Goal: Task Accomplishment & Management: Manage account settings

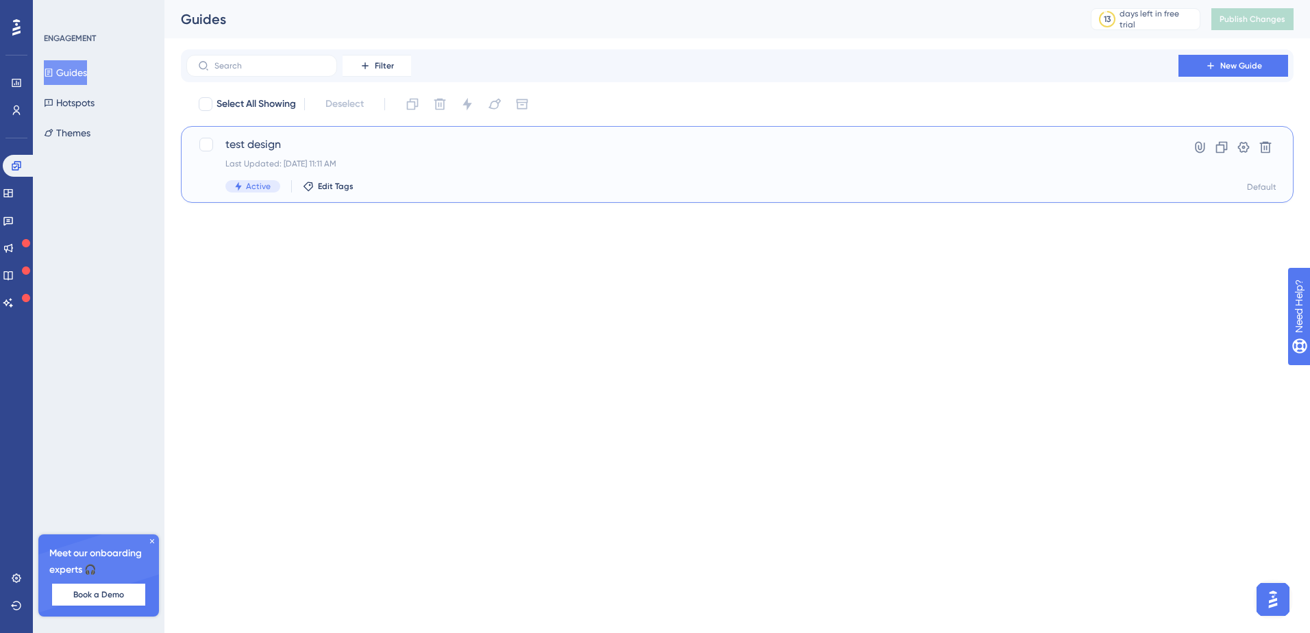
click at [459, 157] on div "test design Last Updated: [DATE] 11:11 AM Active Edit Tags" at bounding box center [682, 164] width 914 height 56
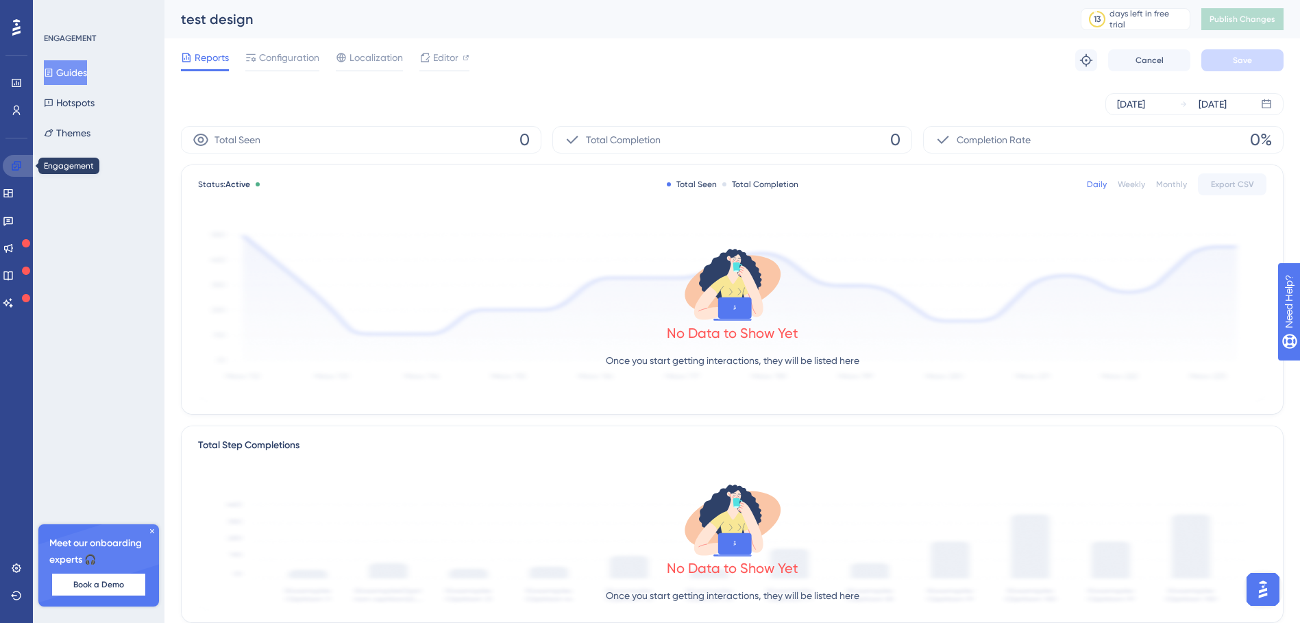
click at [17, 168] on icon at bounding box center [16, 165] width 11 height 11
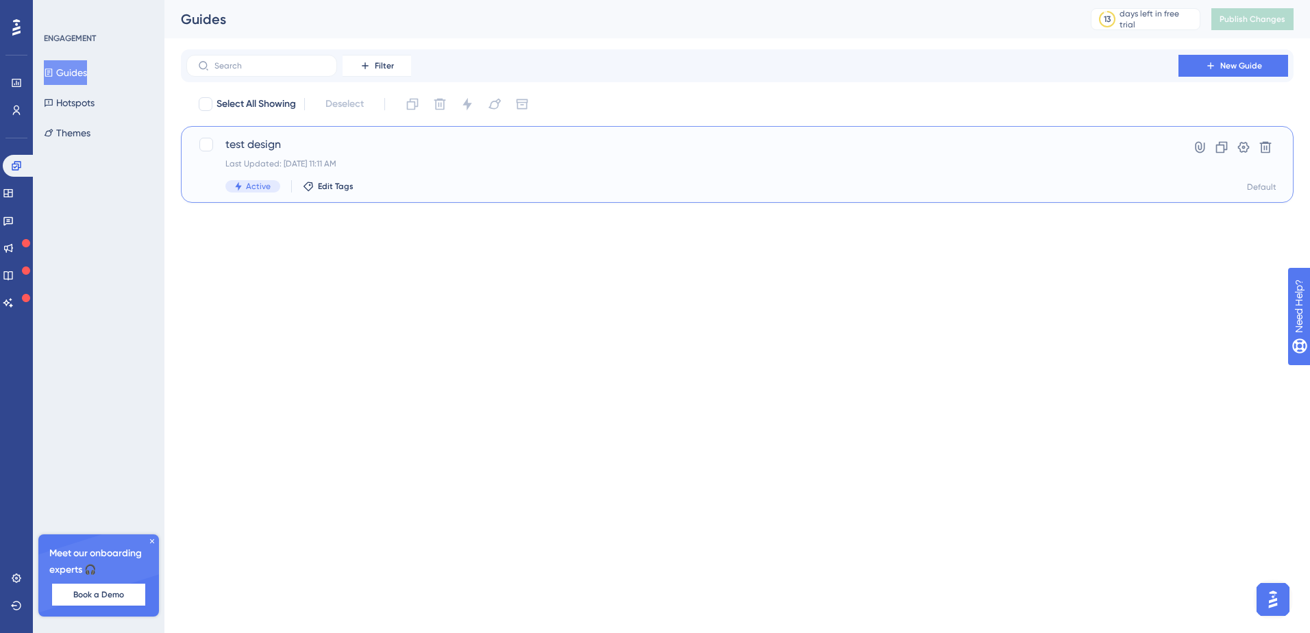
click at [323, 142] on span "test design" at bounding box center [682, 144] width 914 height 16
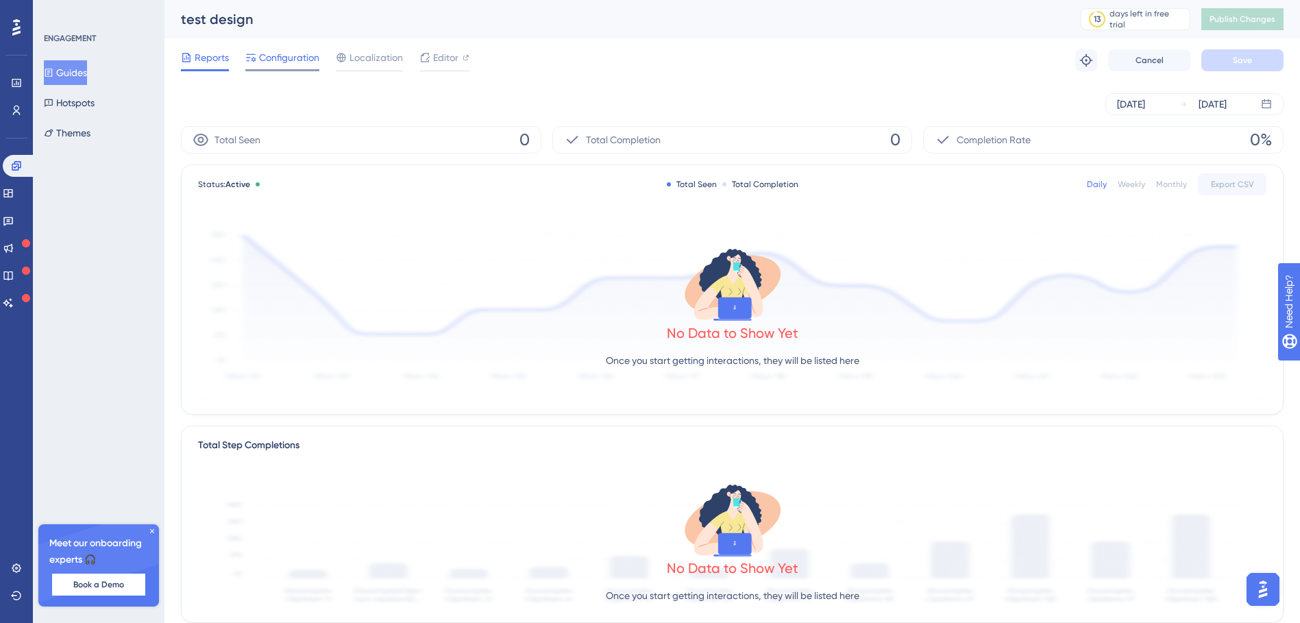
click at [289, 62] on span "Configuration" at bounding box center [289, 57] width 60 height 16
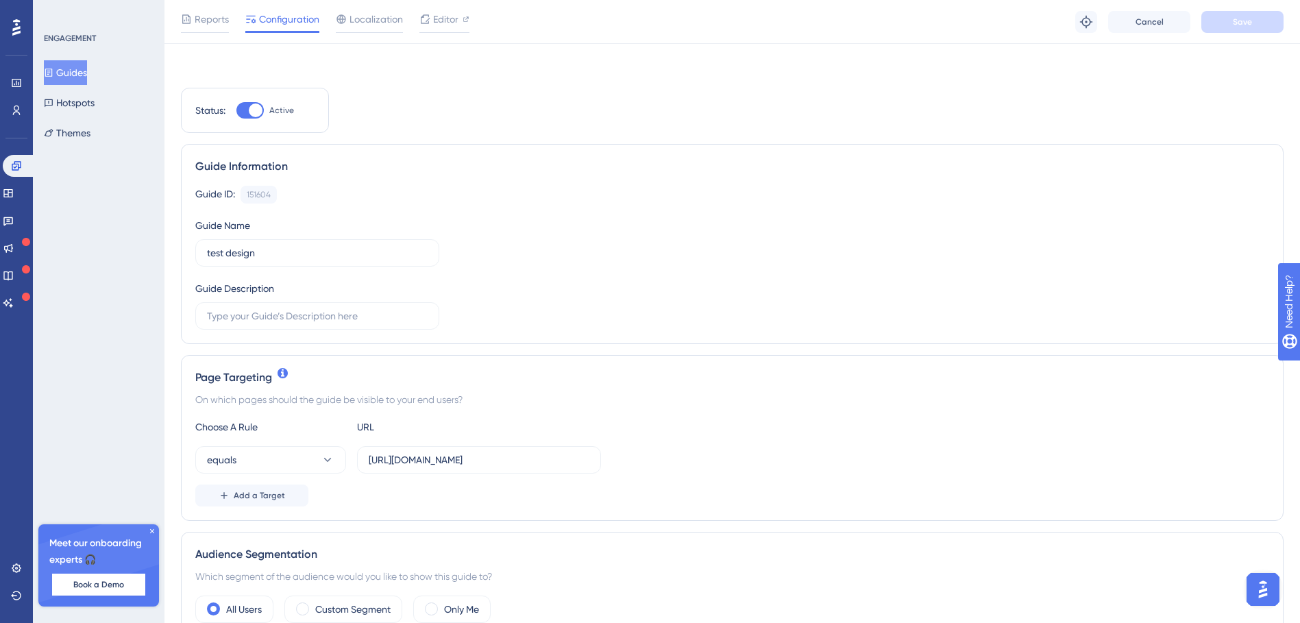
scroll to position [617, 0]
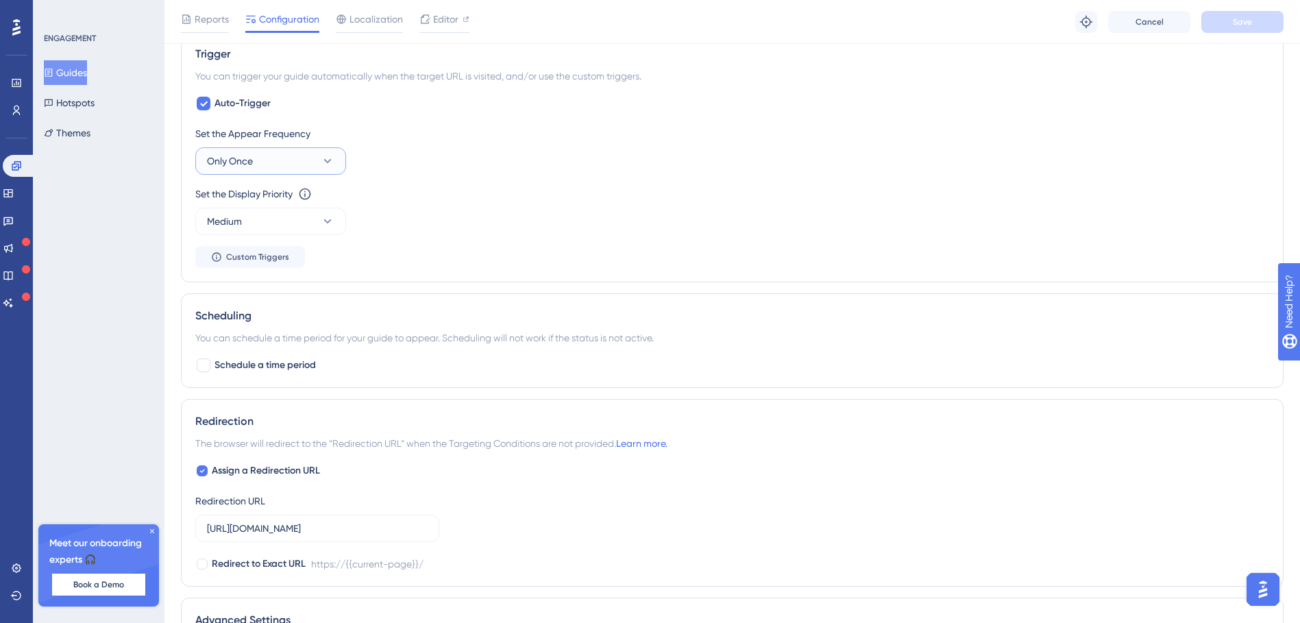
click at [276, 152] on button "Only Once" at bounding box center [270, 160] width 151 height 27
click at [274, 357] on div "Always Always" at bounding box center [270, 366] width 111 height 27
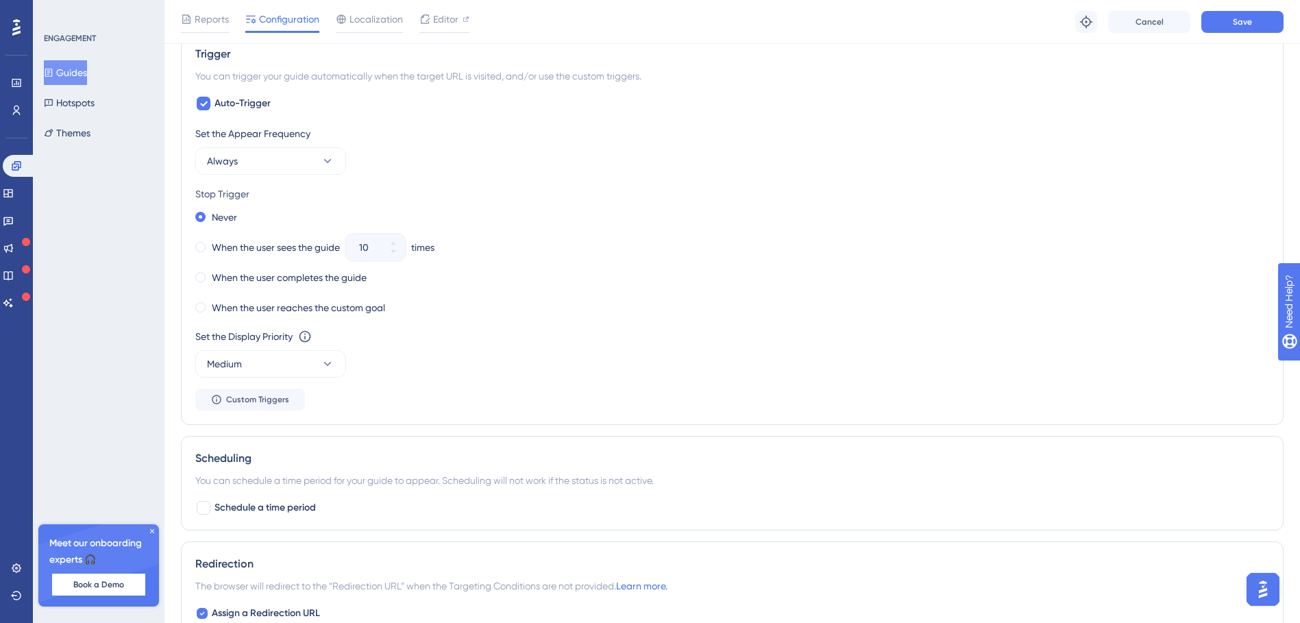
click at [1229, 36] on div "Reports Configuration Localization Editor Troubleshoot Cancel Save" at bounding box center [731, 22] width 1135 height 44
click at [1228, 35] on div "Reports Configuration Localization Editor Troubleshoot Cancel Save" at bounding box center [731, 22] width 1135 height 44
drag, startPoint x: 1228, startPoint y: 35, endPoint x: 1220, endPoint y: 30, distance: 8.9
click at [1220, 30] on button "Save" at bounding box center [1242, 22] width 82 height 22
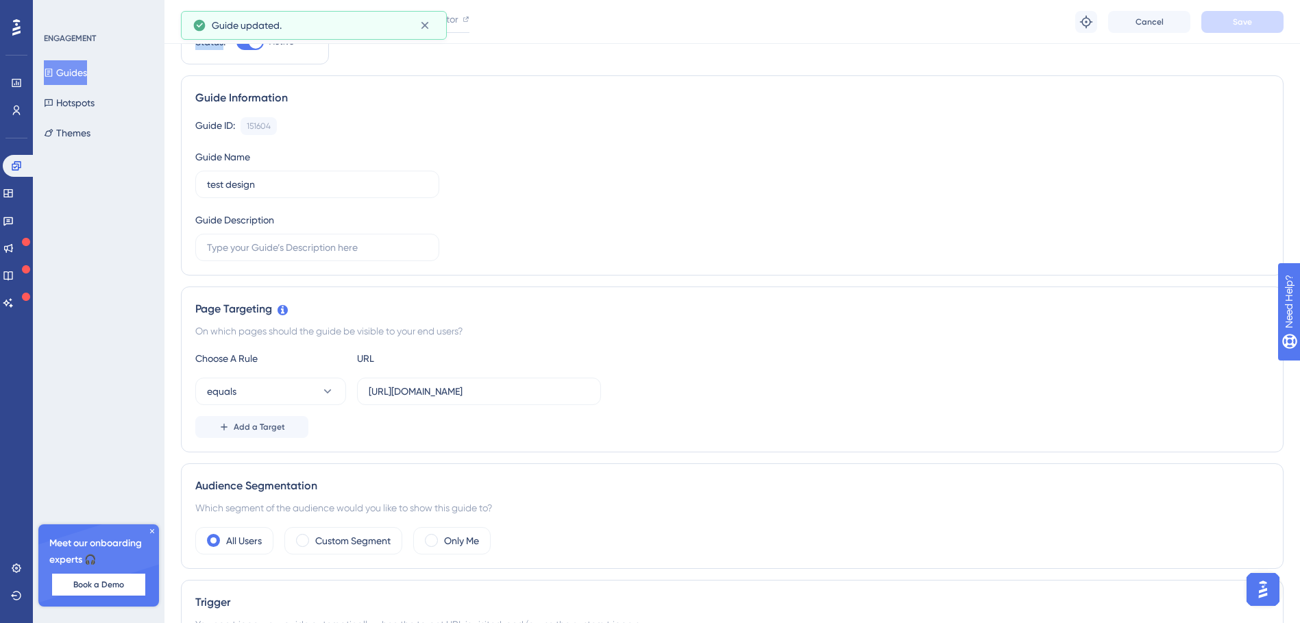
scroll to position [0, 0]
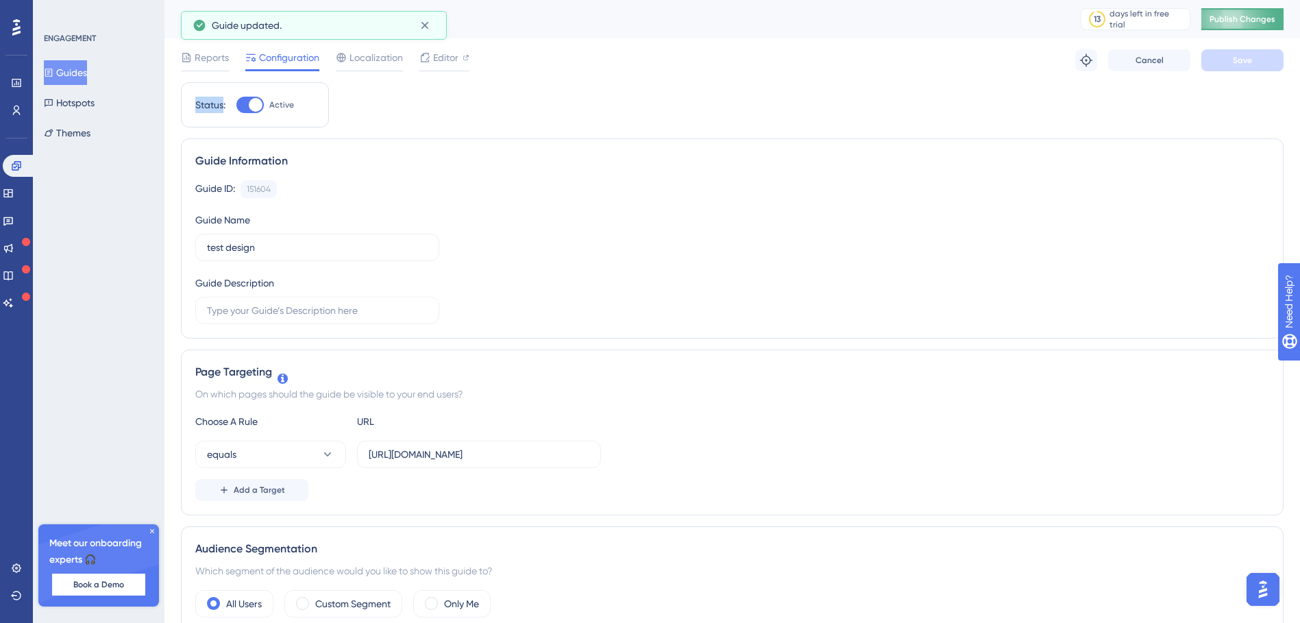
click at [1247, 16] on span "Publish Changes" at bounding box center [1242, 19] width 66 height 11
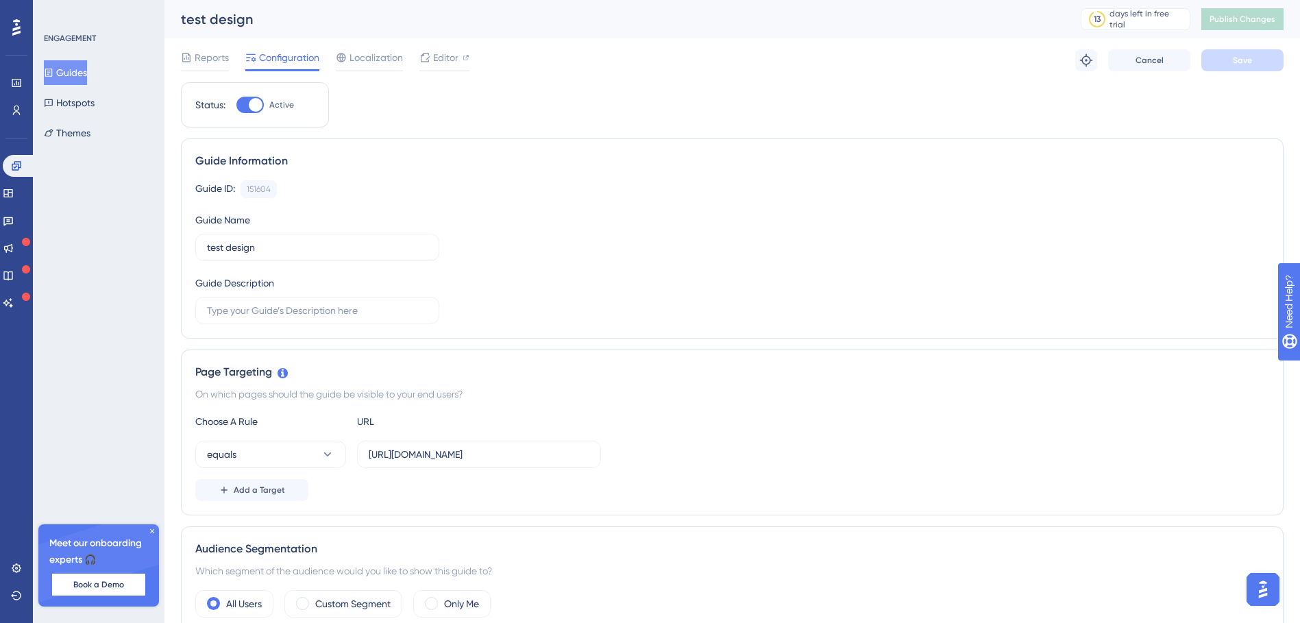
click at [1270, 582] on img "Open AI Assistant Launcher" at bounding box center [1262, 589] width 25 height 25
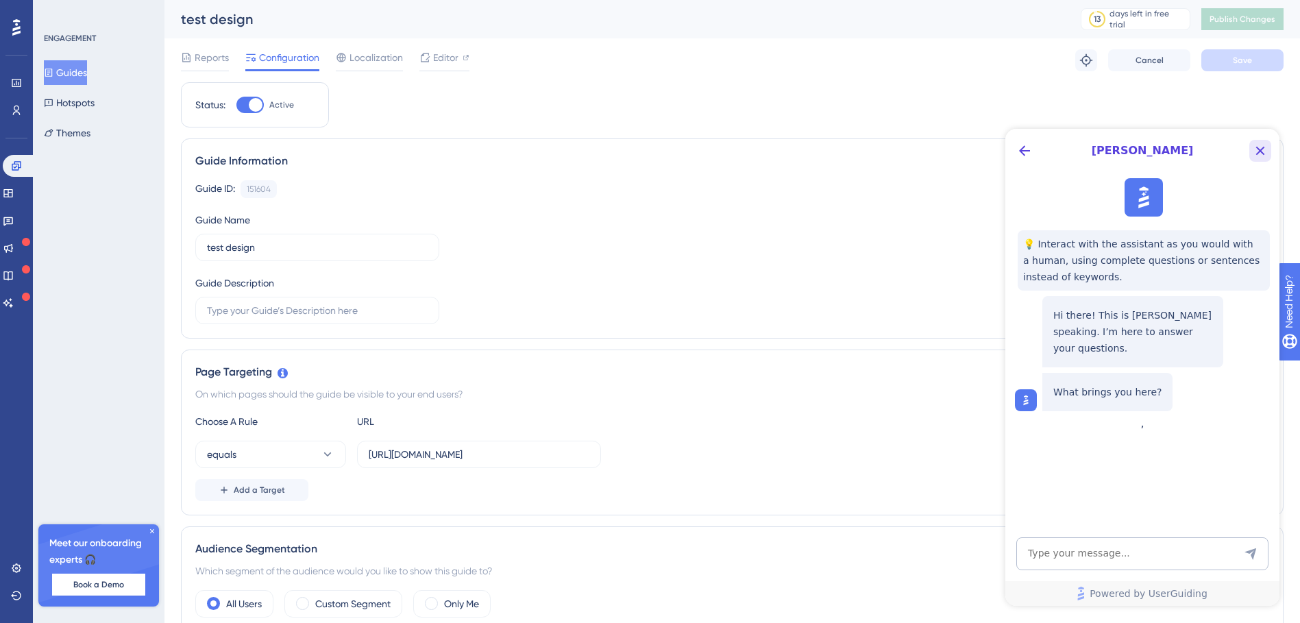
click at [1265, 156] on icon "Close Button" at bounding box center [1260, 150] width 16 height 16
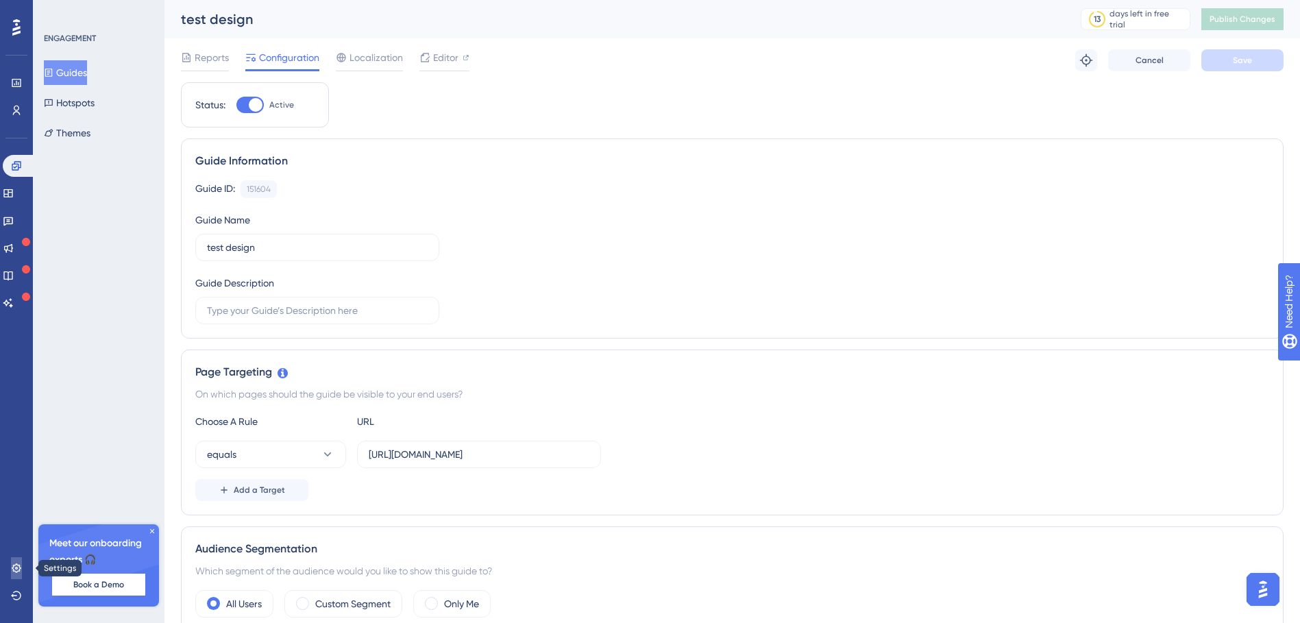
click at [12, 569] on icon at bounding box center [16, 567] width 11 height 11
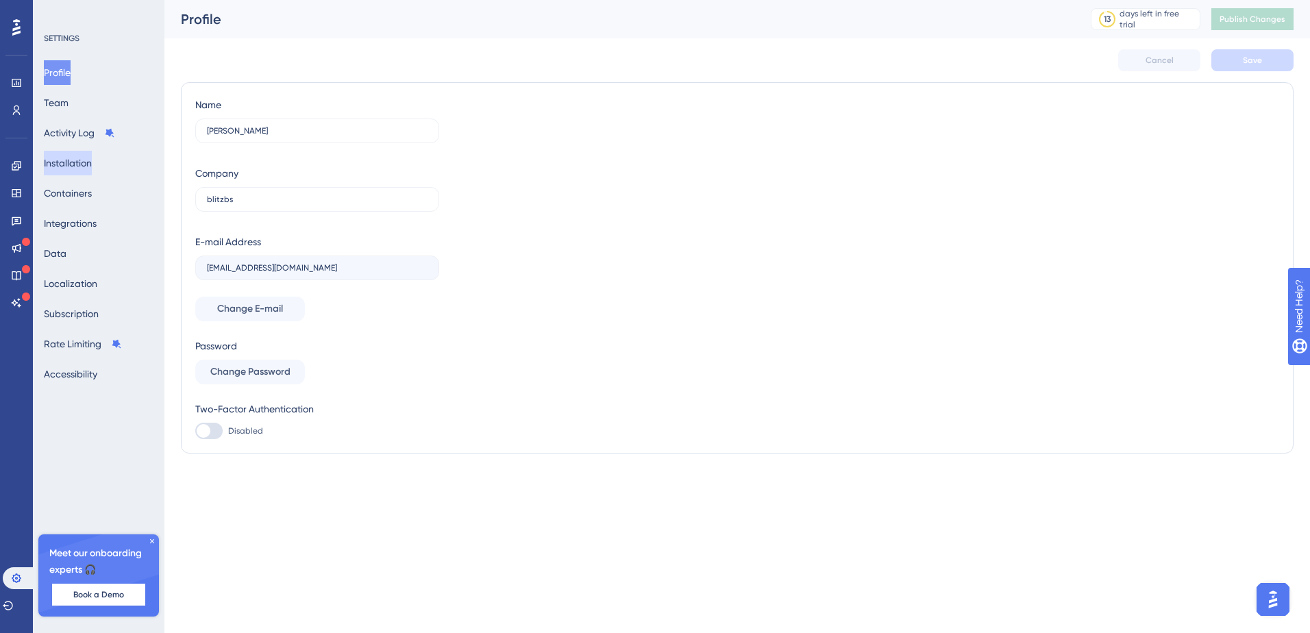
click at [82, 171] on button "Installation" at bounding box center [68, 163] width 48 height 25
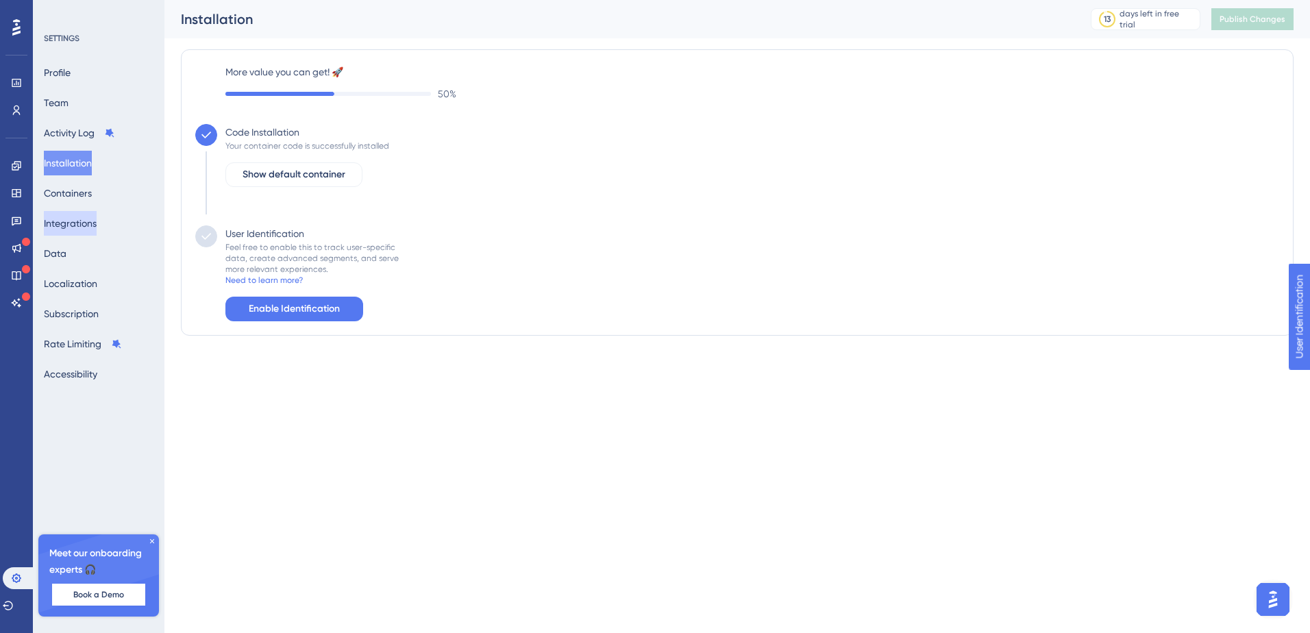
click at [79, 214] on button "Integrations" at bounding box center [70, 223] width 53 height 25
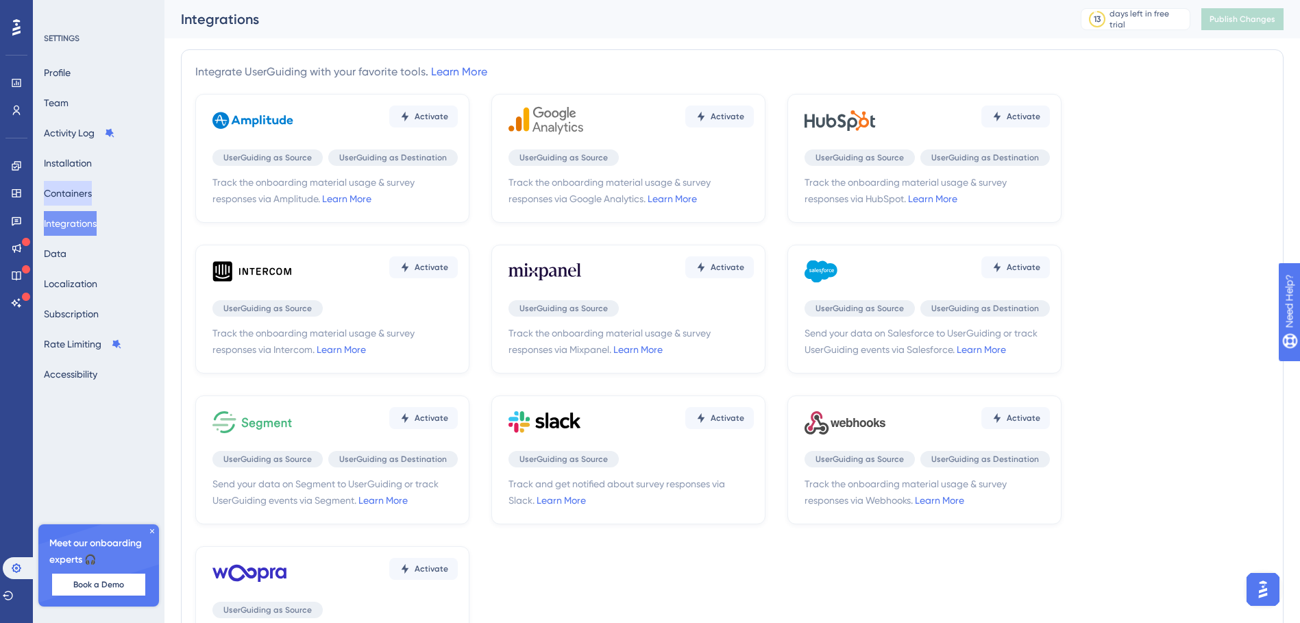
click at [67, 186] on button "Containers" at bounding box center [68, 193] width 48 height 25
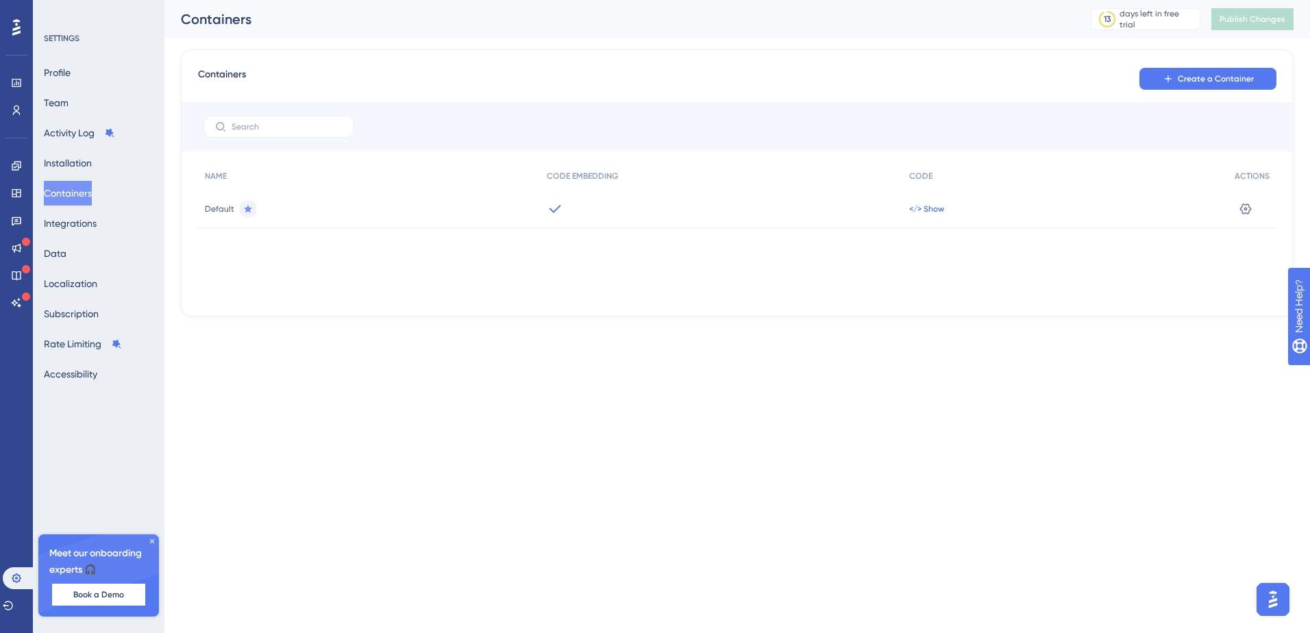
click at [931, 212] on span "</> Show" at bounding box center [926, 208] width 35 height 11
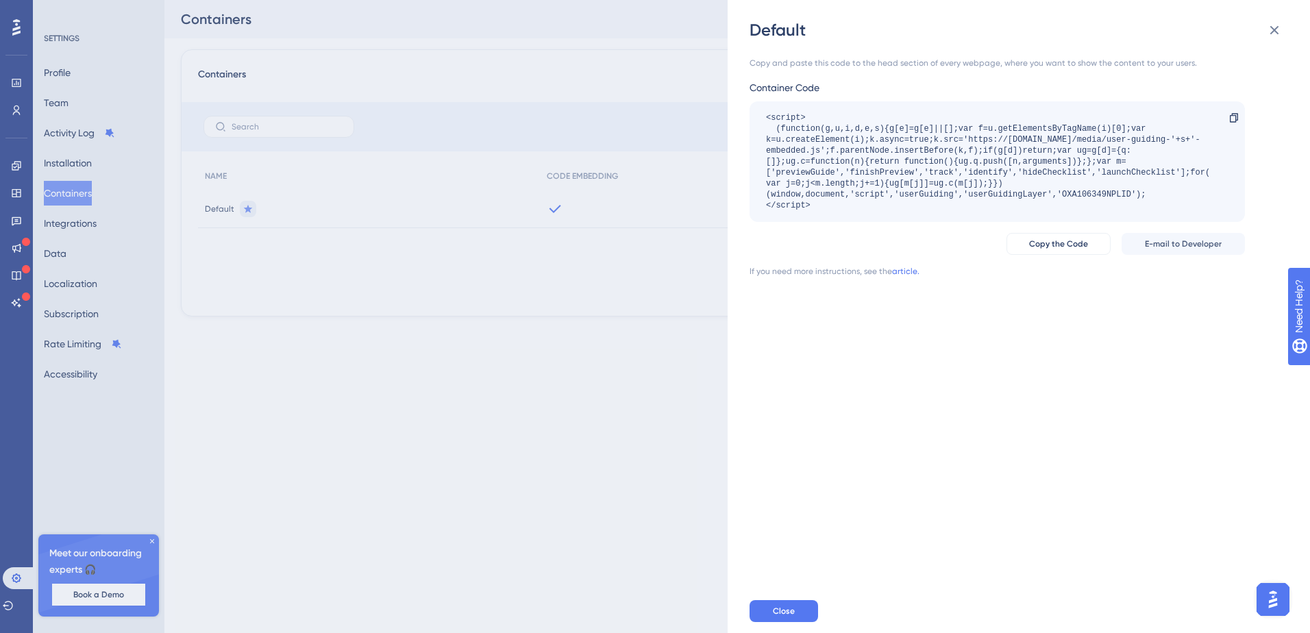
drag, startPoint x: 834, startPoint y: 207, endPoint x: 758, endPoint y: 110, distance: 123.9
click at [758, 110] on div "<script> (function(g,u,i,d,e,s){g[e]=g[e]||[];var f=u.getElementsByTagName(i)[0…" at bounding box center [996, 161] width 495 height 121
click at [500, 410] on div "Default Copy and paste this code to the head section of every webpage, where yo…" at bounding box center [655, 316] width 1310 height 633
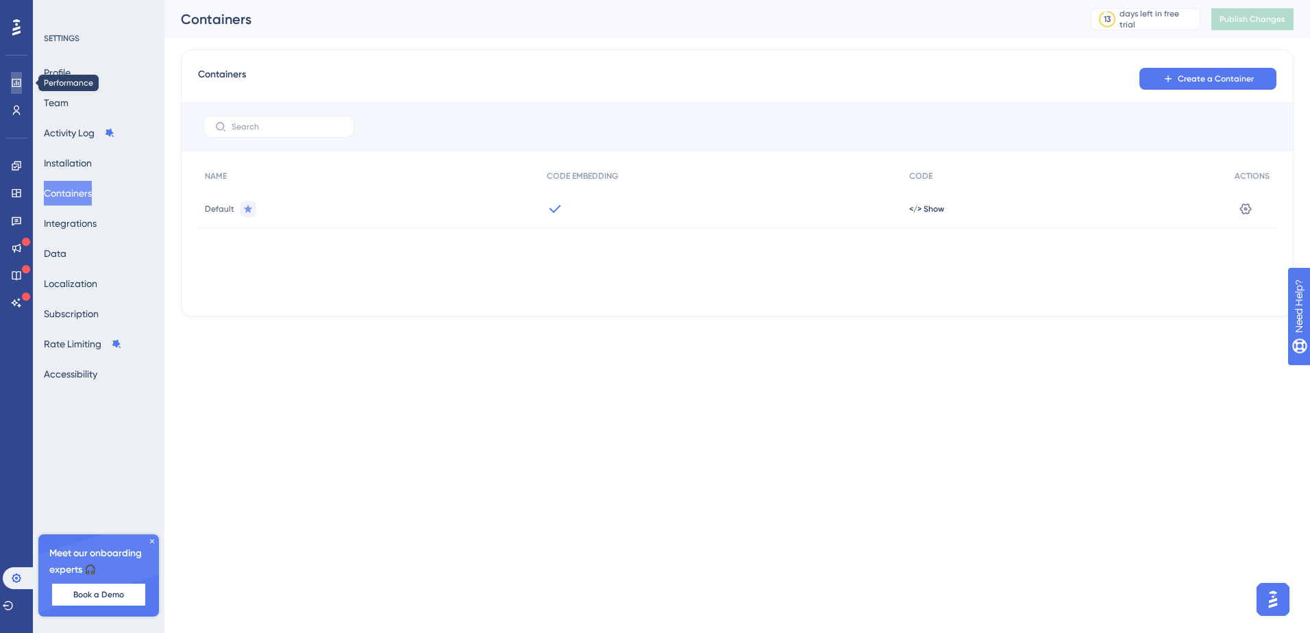
click at [21, 85] on icon at bounding box center [16, 82] width 11 height 11
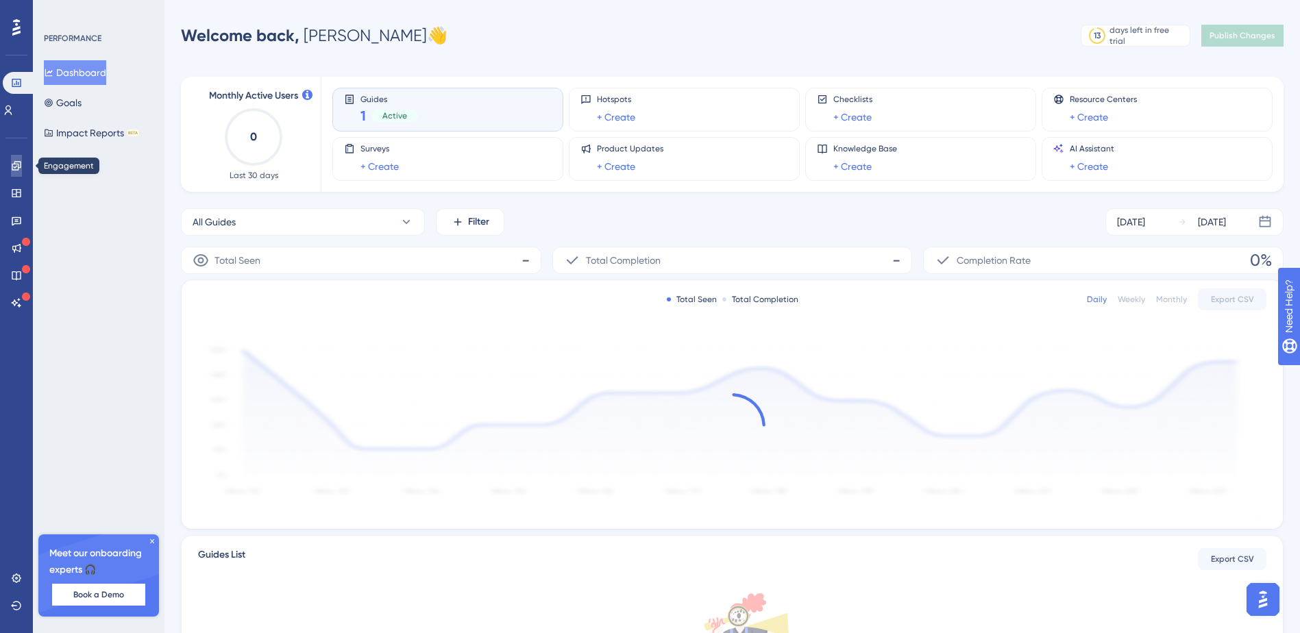
click at [22, 171] on link at bounding box center [16, 166] width 11 height 22
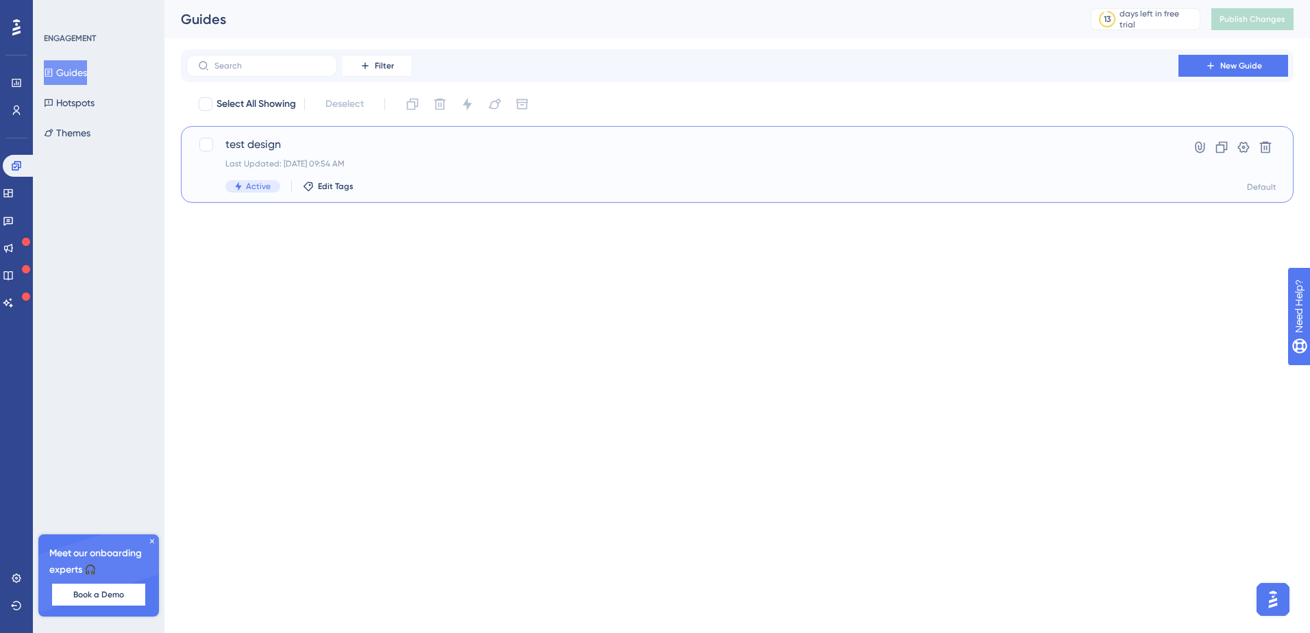
click at [439, 156] on div "test design Last Updated: [DATE] 09:54 AM Active Edit Tags" at bounding box center [682, 164] width 914 height 56
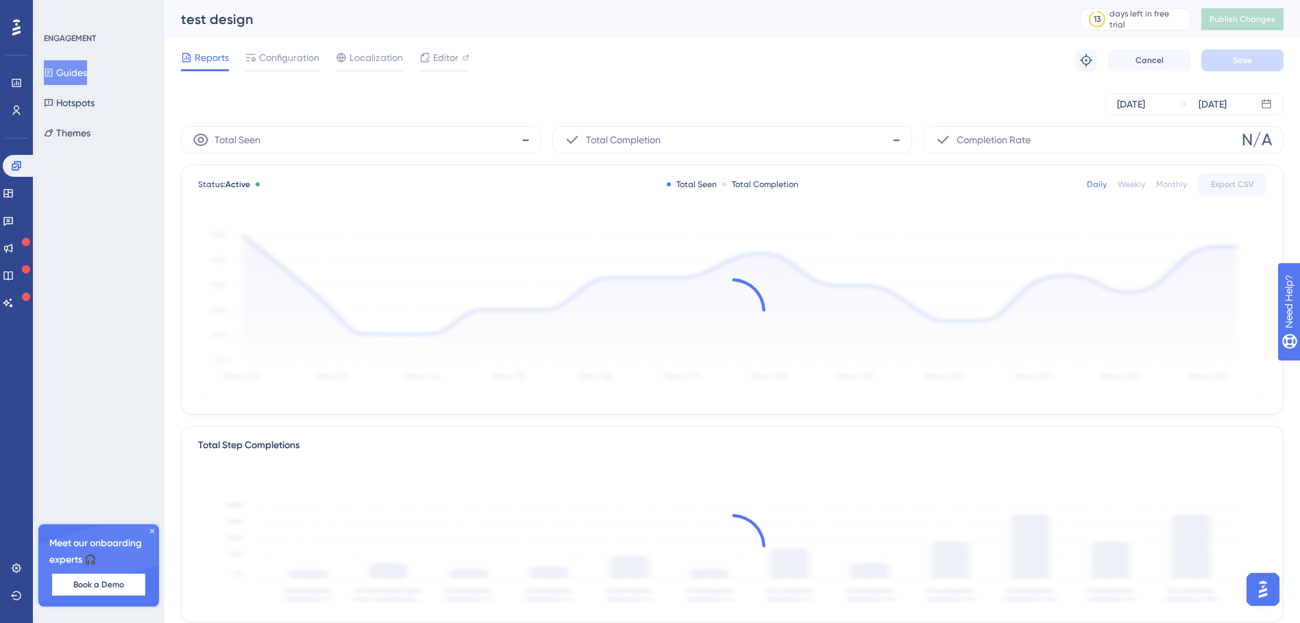
click at [281, 45] on div "Reports Configuration Localization Editor Troubleshoot Cancel Save" at bounding box center [732, 60] width 1102 height 44
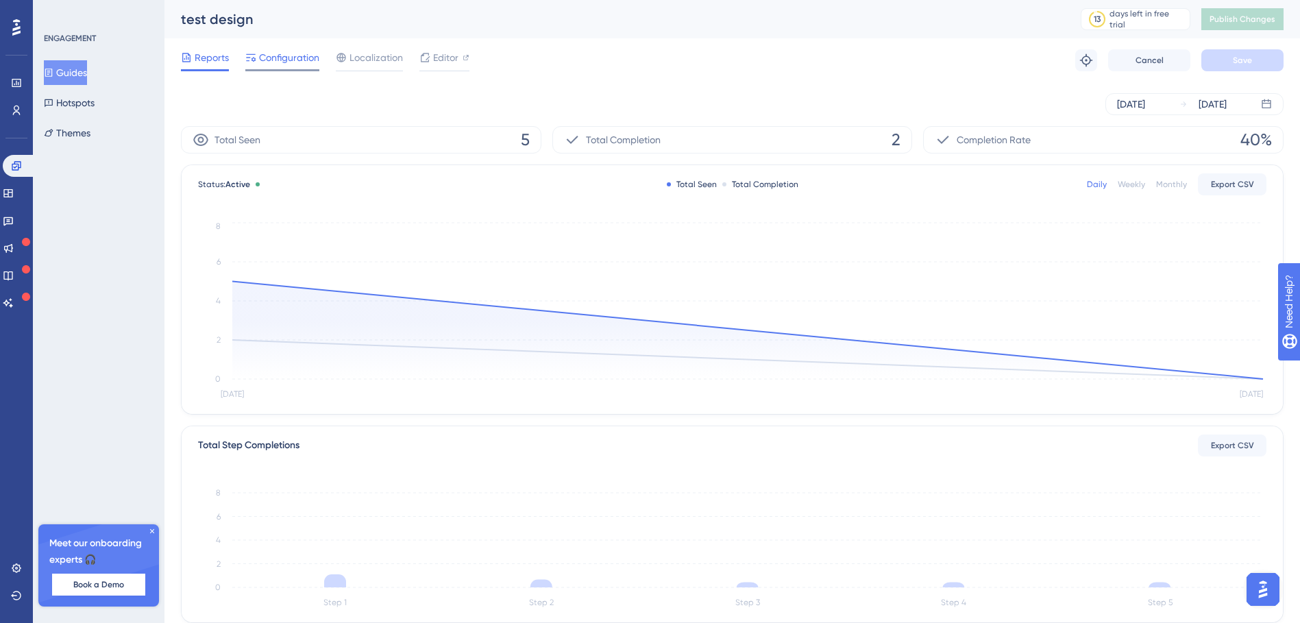
click at [297, 66] on div "Configuration" at bounding box center [282, 60] width 74 height 22
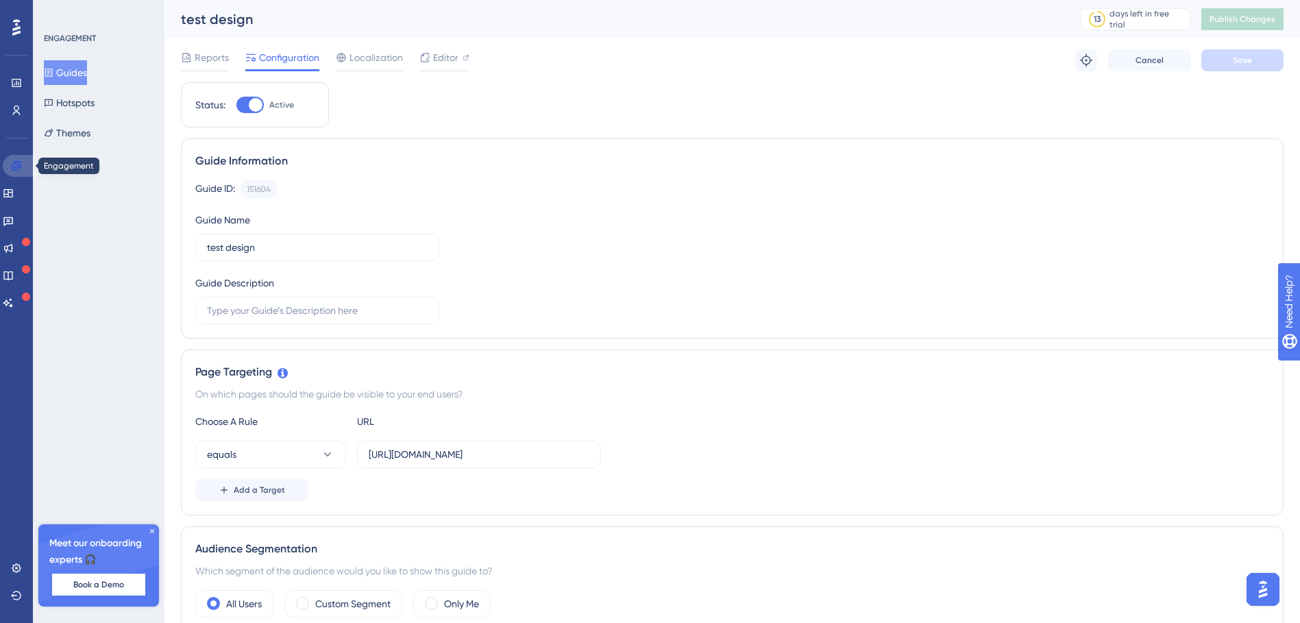
click at [18, 168] on icon at bounding box center [16, 165] width 9 height 9
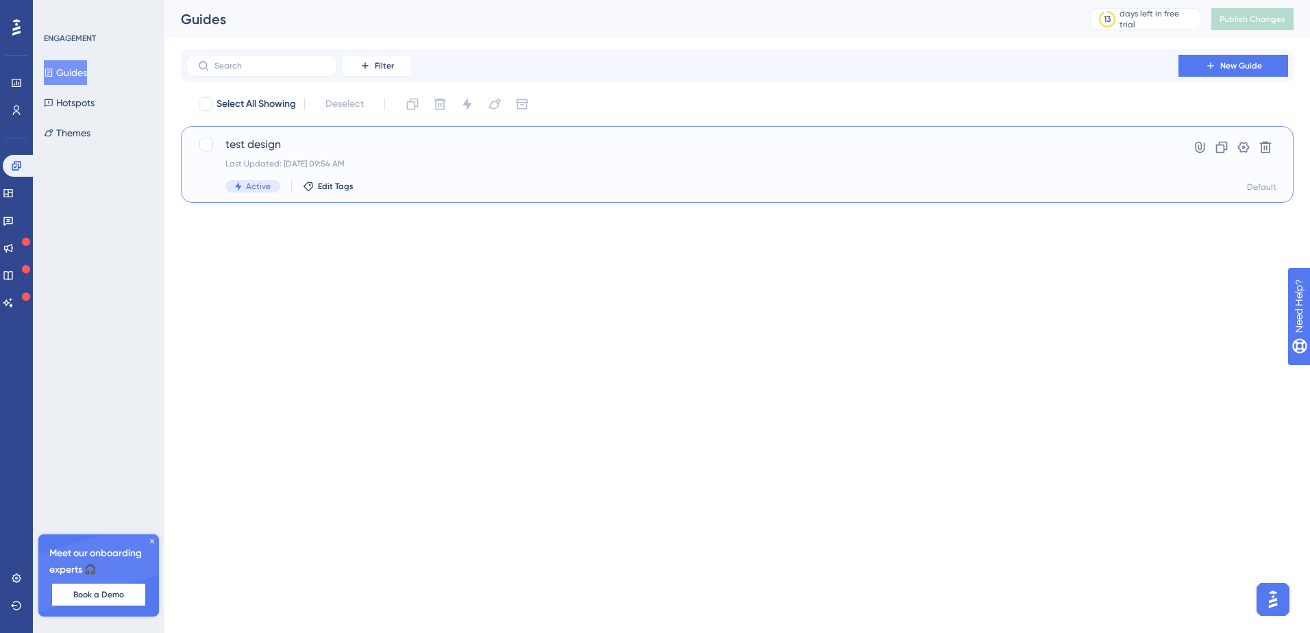
click at [409, 156] on div "test design Last Updated: [DATE] 09:54 AM Active Edit Tags" at bounding box center [682, 164] width 914 height 56
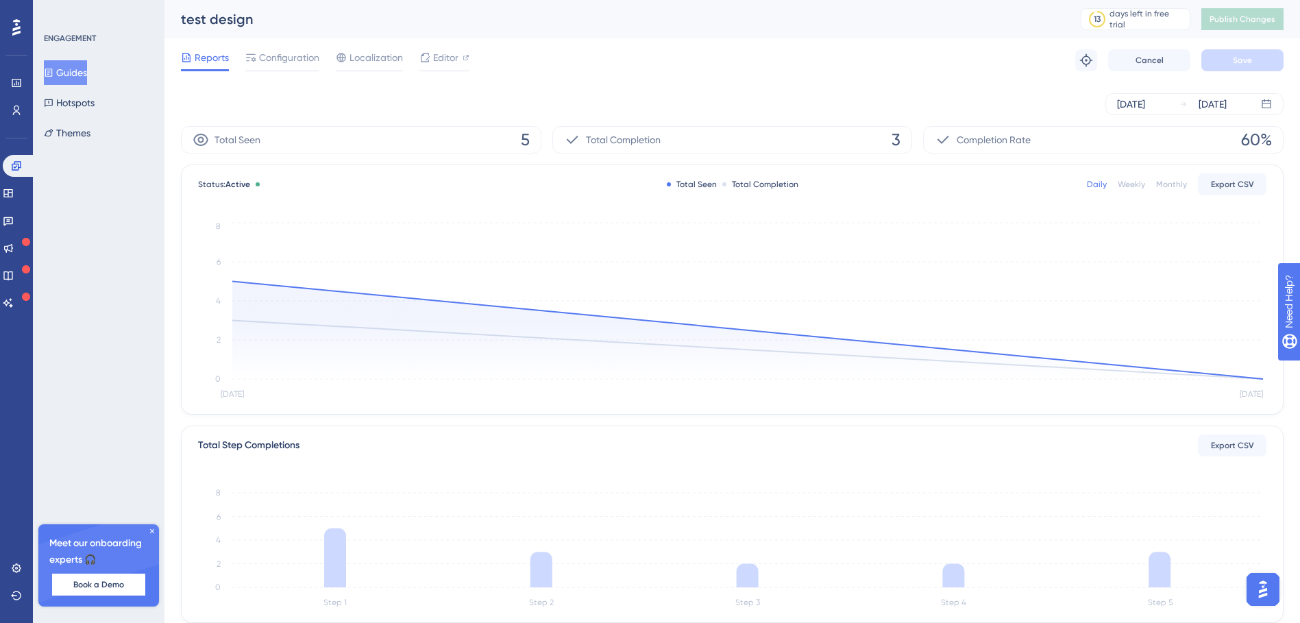
click at [254, 47] on div "Reports Configuration Localization Editor Troubleshoot Cancel Save" at bounding box center [732, 60] width 1102 height 44
click at [282, 54] on span "Configuration" at bounding box center [289, 57] width 60 height 16
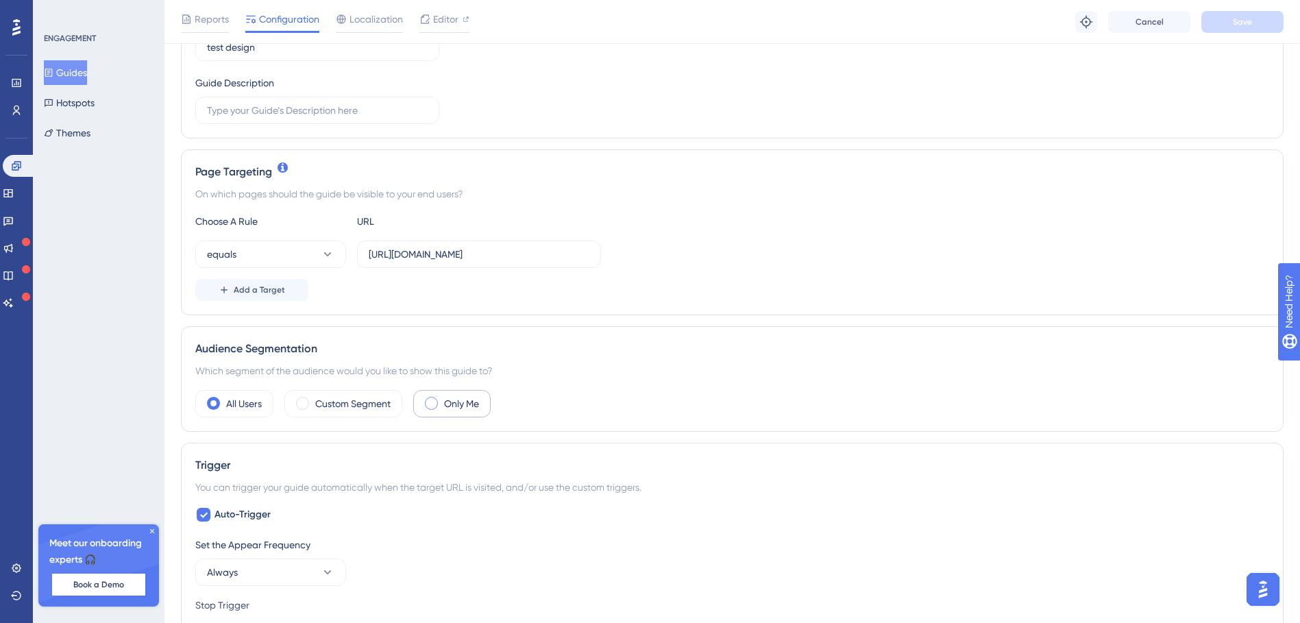
scroll to position [274, 0]
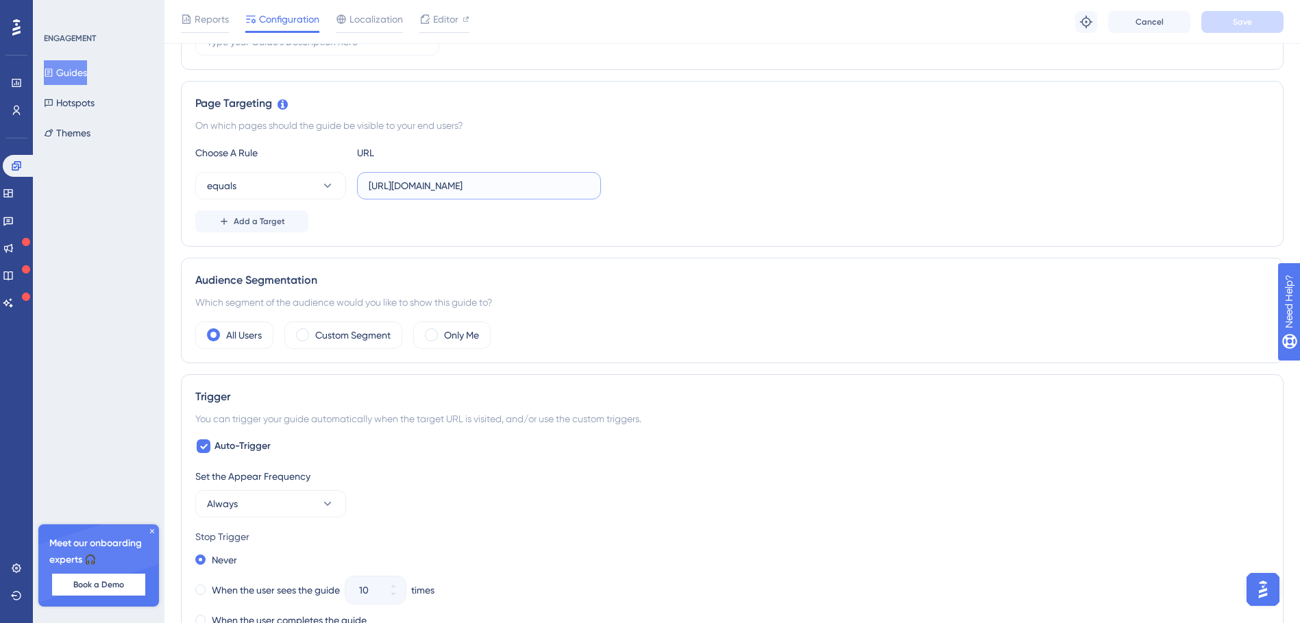
drag, startPoint x: 441, startPoint y: 176, endPoint x: 581, endPoint y: 170, distance: 139.9
click at [581, 170] on div "Choose A Rule URL equals [URL][DOMAIN_NAME] Add a Target" at bounding box center [731, 189] width 1073 height 88
click at [664, 184] on div "equals [URL][DOMAIN_NAME]" at bounding box center [731, 185] width 1073 height 27
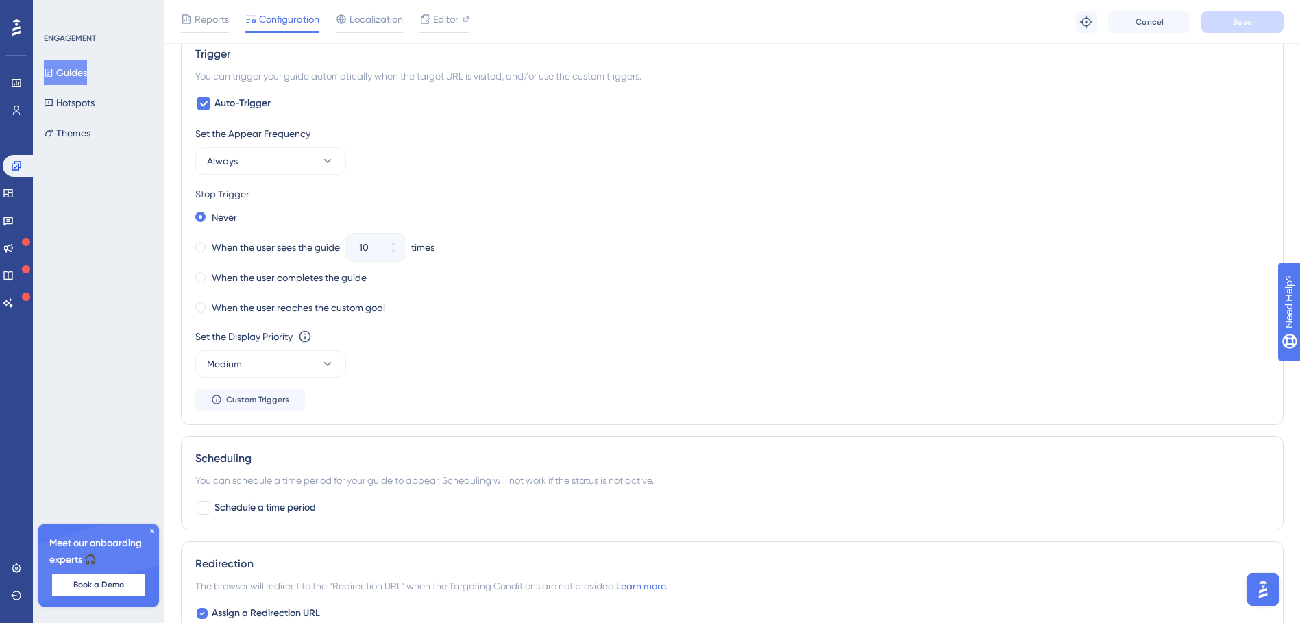
scroll to position [548, 0]
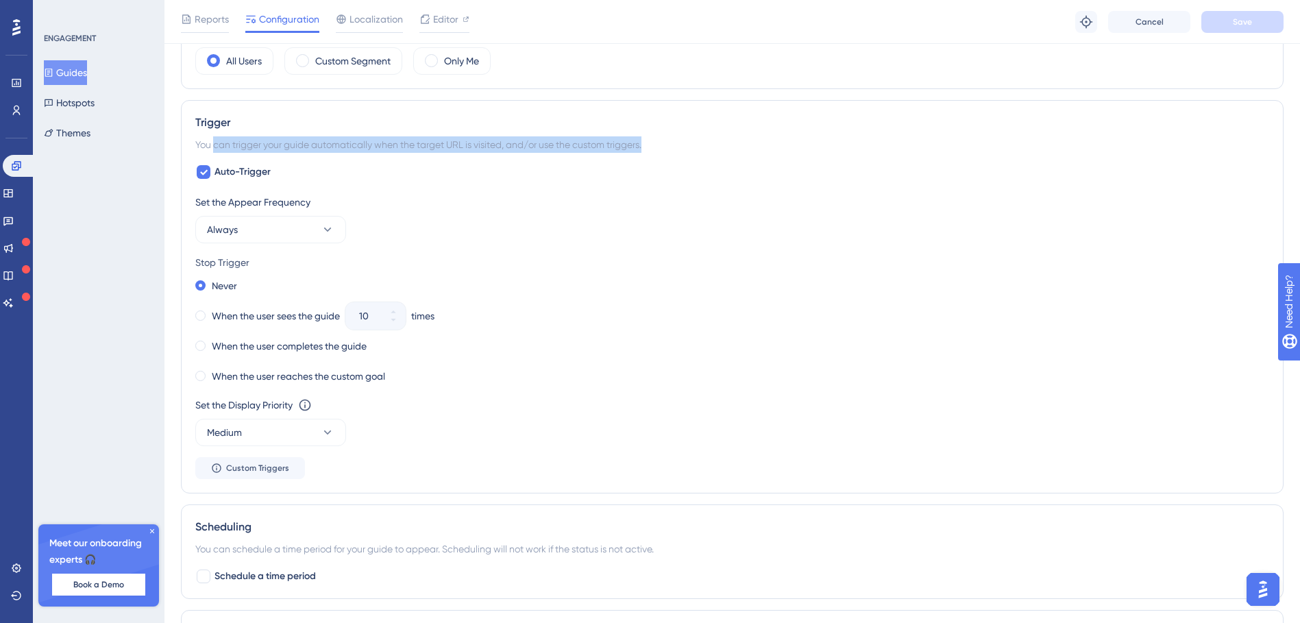
drag, startPoint x: 226, startPoint y: 145, endPoint x: 651, endPoint y: 149, distance: 424.8
click at [651, 149] on div "You can trigger your guide automatically when the target URL is visited, and/or…" at bounding box center [731, 144] width 1073 height 16
click at [238, 229] on button "Always" at bounding box center [270, 229] width 151 height 27
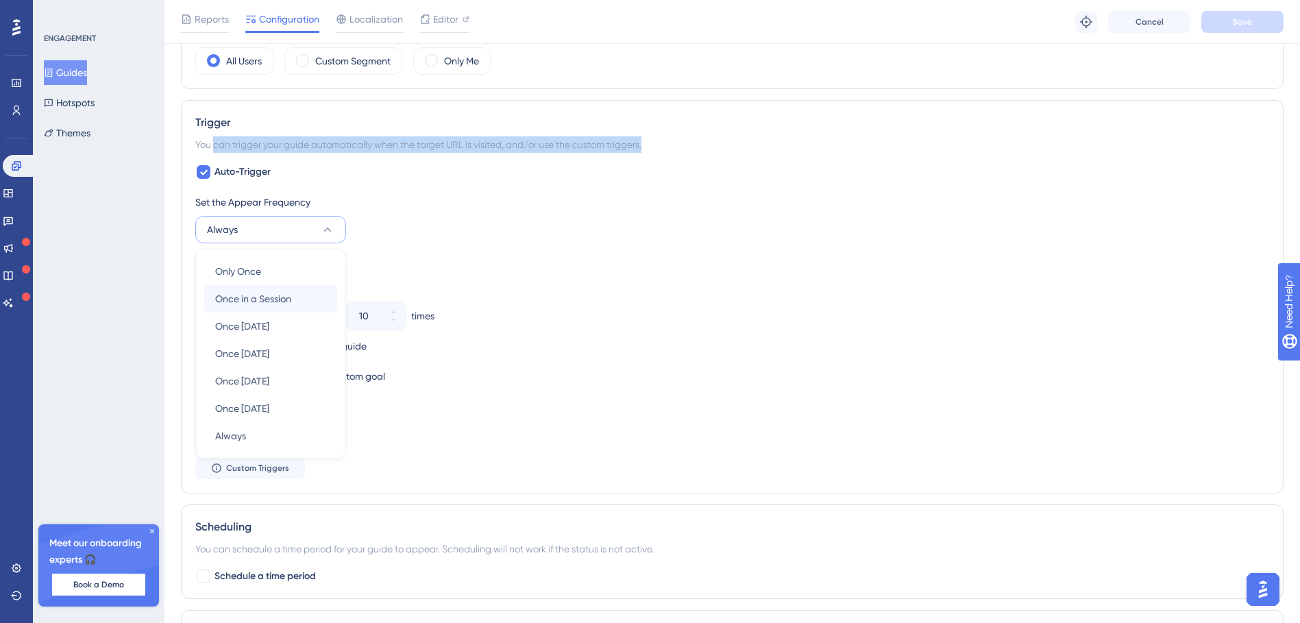
scroll to position [591, 0]
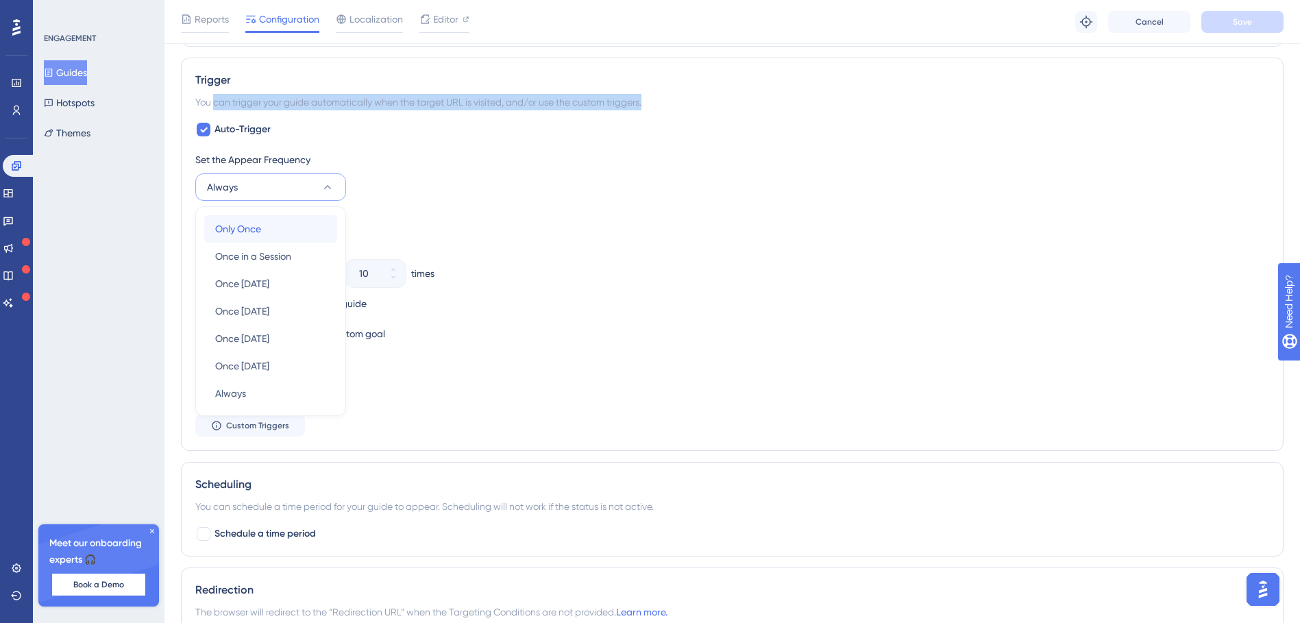
click at [245, 223] on span "Only Once" at bounding box center [238, 229] width 46 height 16
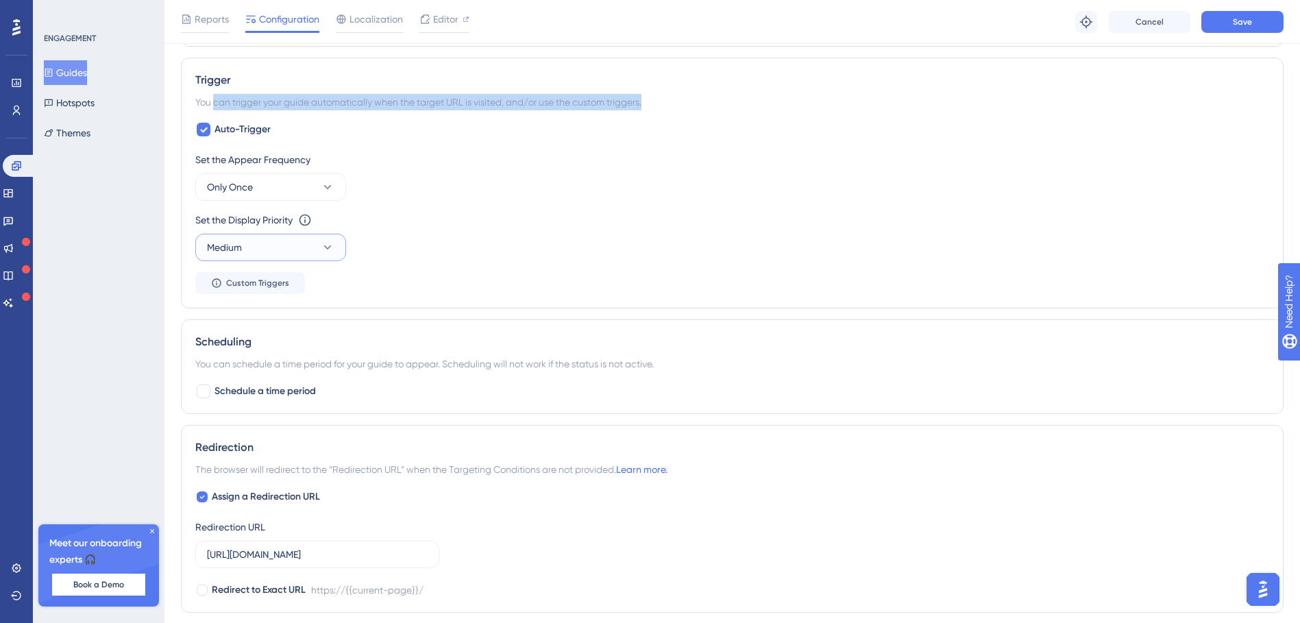
click at [260, 243] on button "Medium" at bounding box center [270, 247] width 151 height 27
click at [282, 247] on button "Medium" at bounding box center [270, 247] width 151 height 27
click at [247, 188] on span "Only Once" at bounding box center [230, 187] width 46 height 16
click at [259, 390] on div "Always Always" at bounding box center [270, 393] width 111 height 27
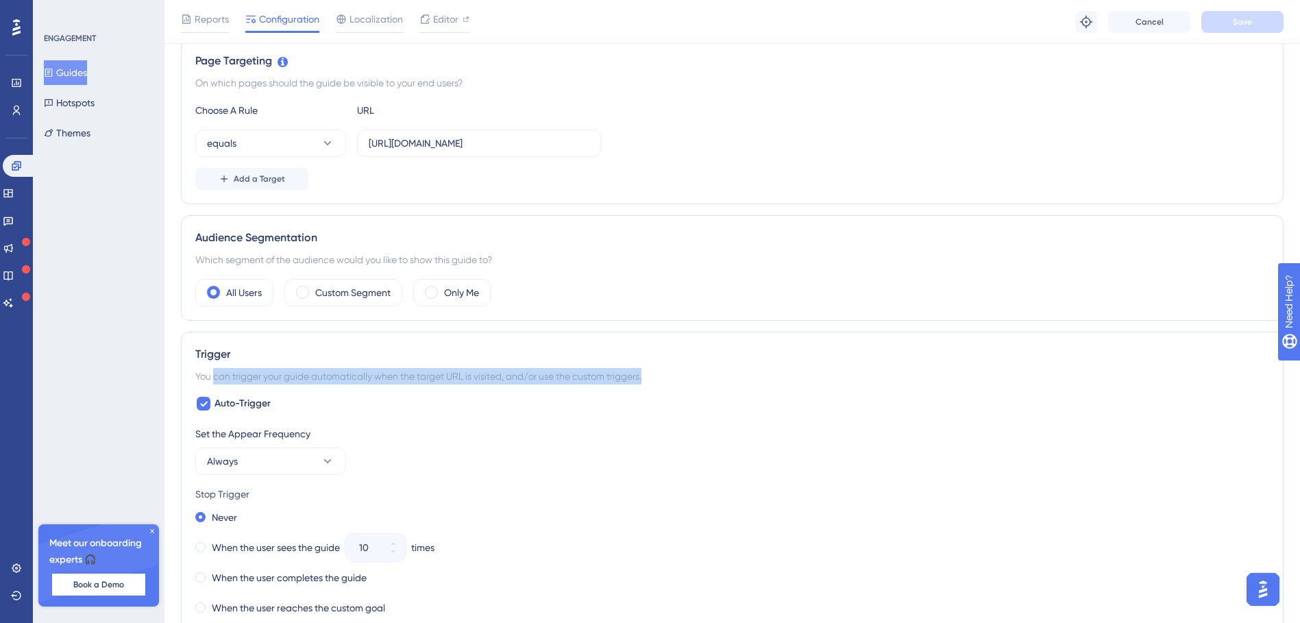
scroll to position [179, 0]
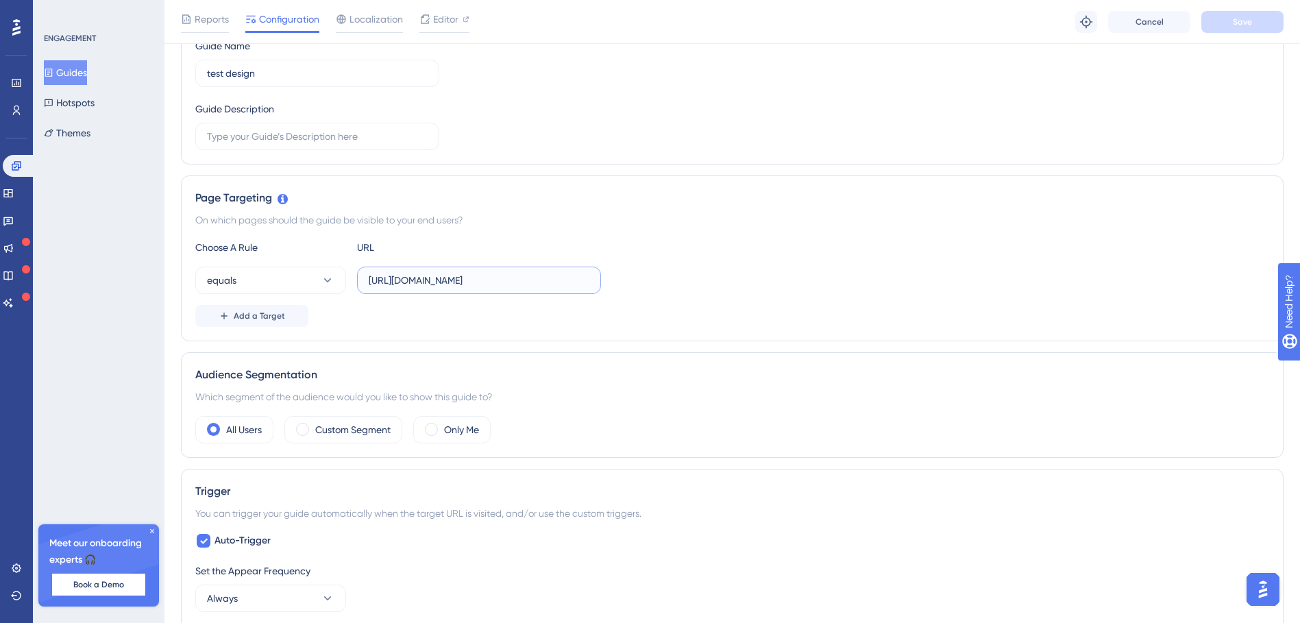
drag, startPoint x: 535, startPoint y: 277, endPoint x: 347, endPoint y: 281, distance: 187.8
click at [347, 281] on div "equals [URL][DOMAIN_NAME]" at bounding box center [398, 279] width 406 height 27
click at [539, 280] on input "[URL][DOMAIN_NAME]" at bounding box center [479, 280] width 221 height 15
drag, startPoint x: 530, startPoint y: 284, endPoint x: 316, endPoint y: 257, distance: 215.4
click at [295, 256] on div "Choose A Rule URL equals [URL][DOMAIN_NAME] Add a Target" at bounding box center [731, 283] width 1073 height 88
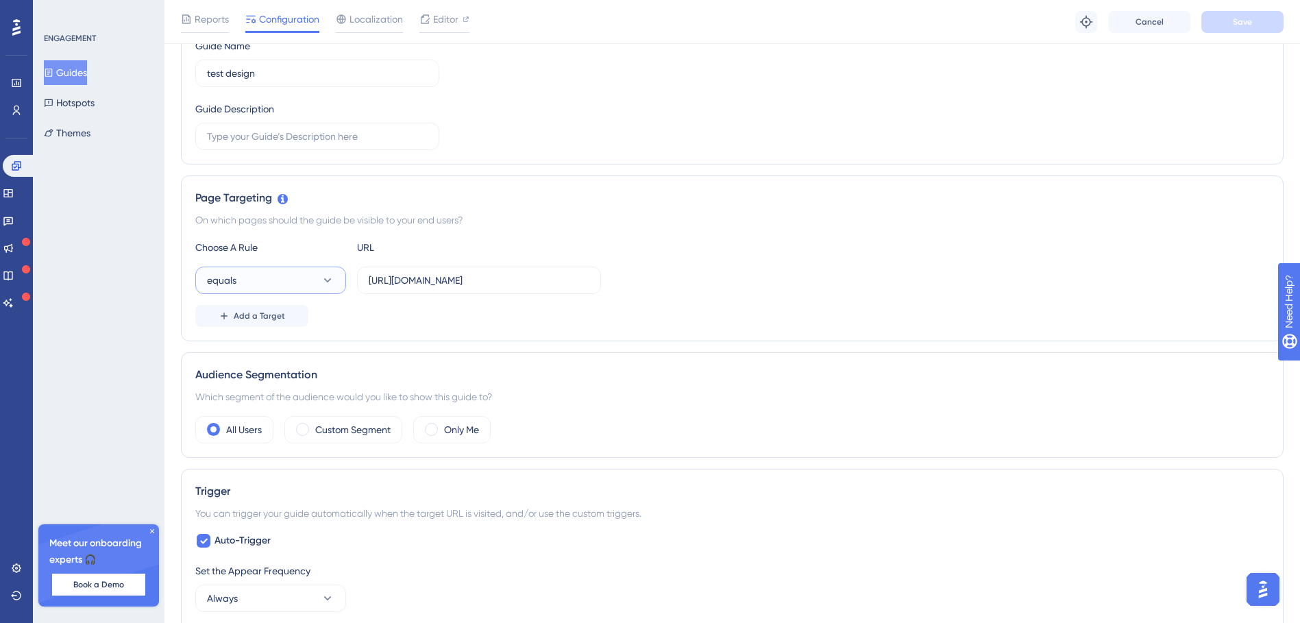
click at [319, 290] on button "equals" at bounding box center [270, 279] width 151 height 27
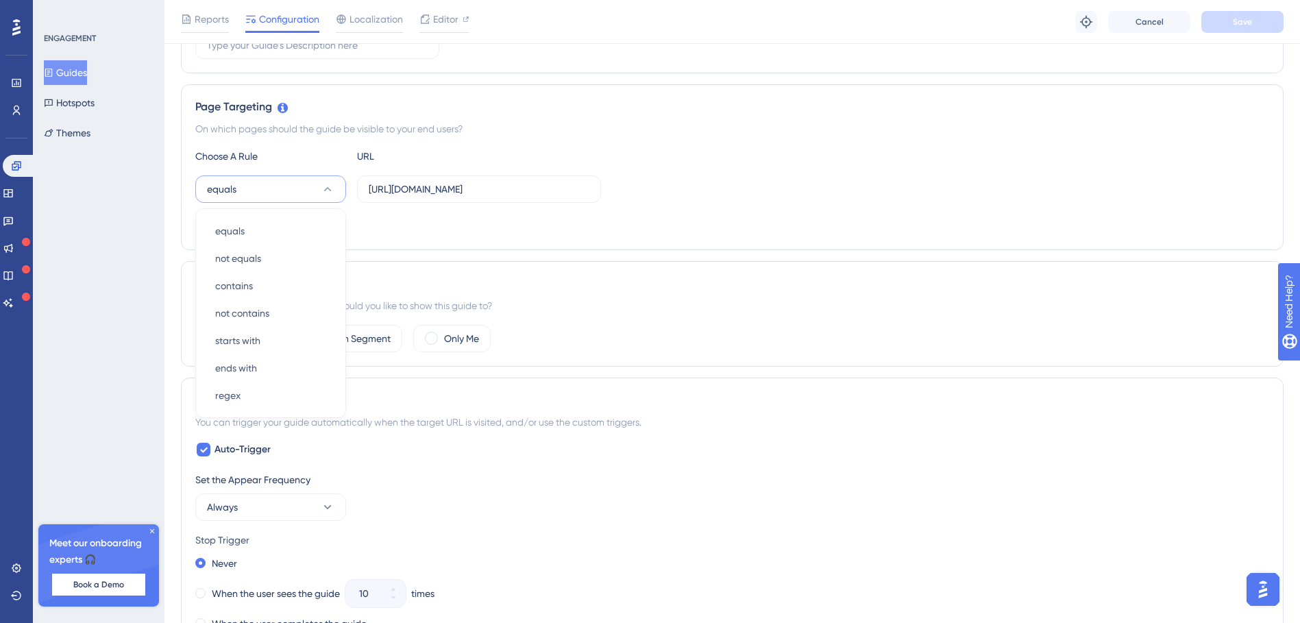
click at [296, 184] on button "equals" at bounding box center [270, 188] width 151 height 27
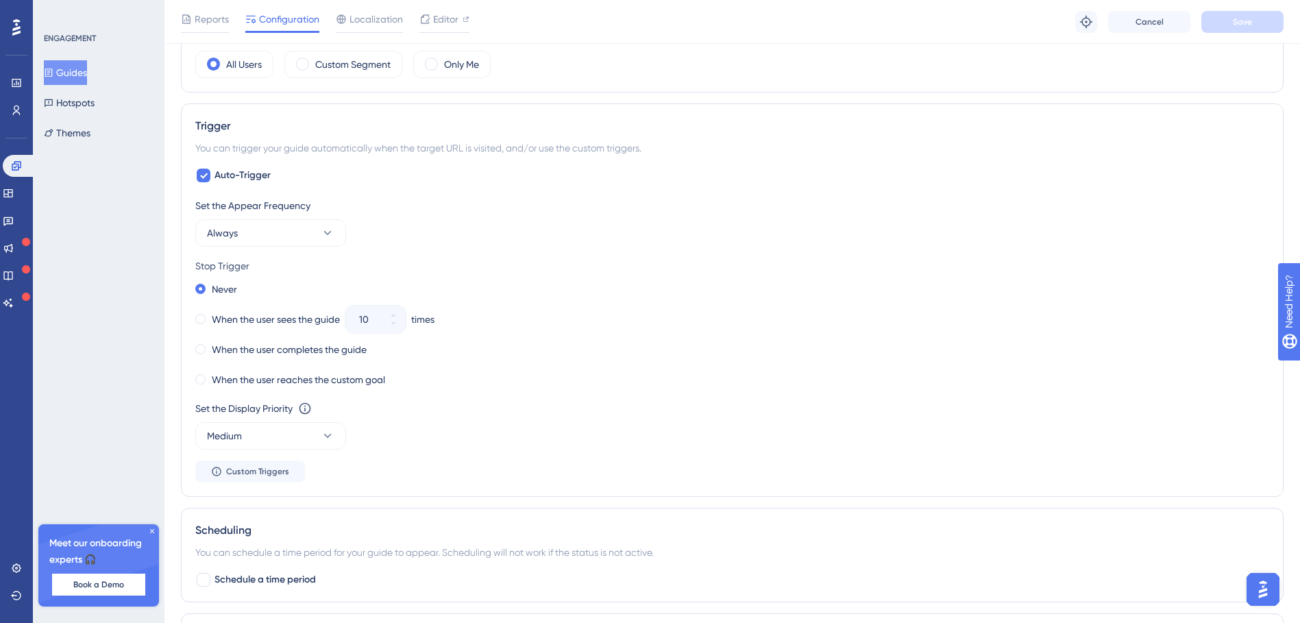
click at [205, 166] on div "Trigger You can trigger your guide automatically when the target URL is visited…" at bounding box center [732, 299] width 1102 height 393
click at [199, 177] on div at bounding box center [204, 176] width 14 height 14
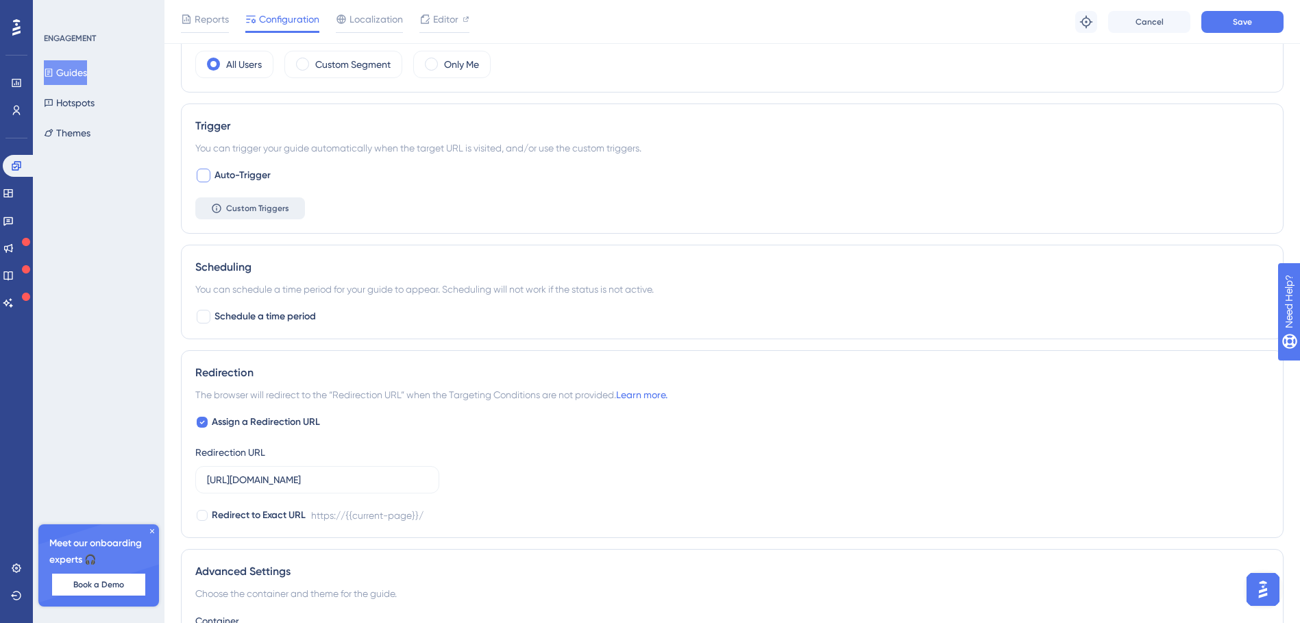
click at [264, 209] on span "Custom Triggers" at bounding box center [257, 208] width 63 height 11
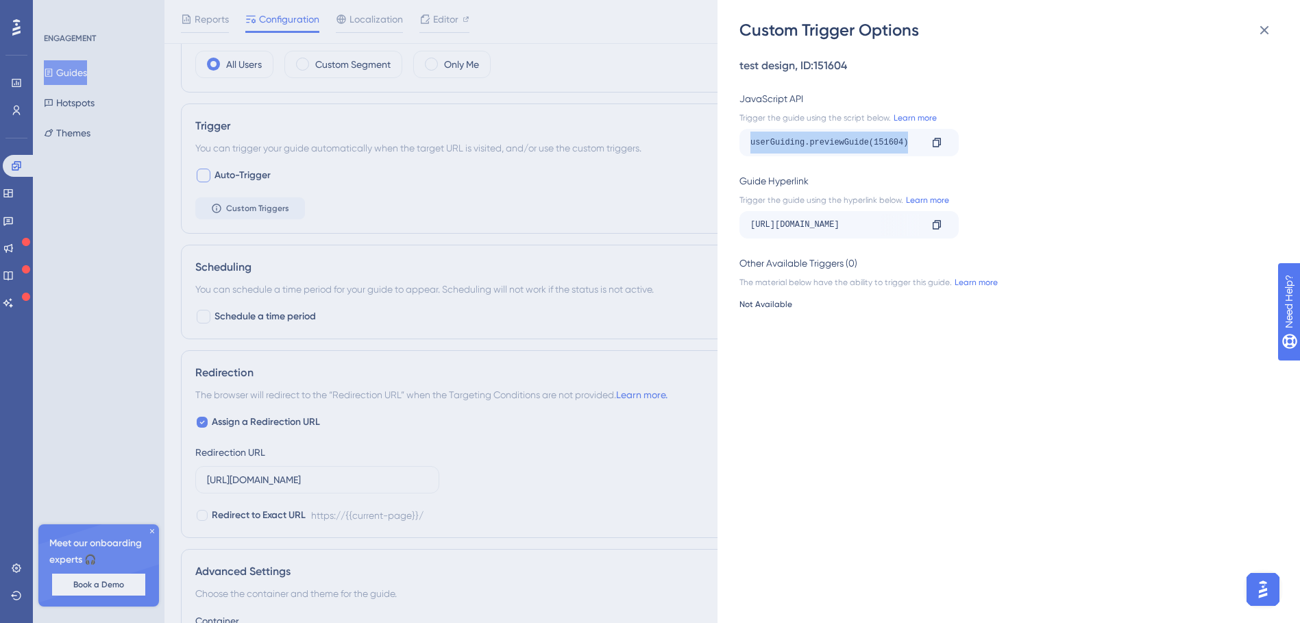
drag, startPoint x: 752, startPoint y: 141, endPoint x: 912, endPoint y: 136, distance: 160.4
click at [912, 136] on div "userGuiding.previewGuide(151604)" at bounding box center [835, 143] width 170 height 22
drag, startPoint x: 912, startPoint y: 136, endPoint x: 884, endPoint y: 144, distance: 29.3
click at [884, 144] on div "userGuiding.previewGuide(151604)" at bounding box center [835, 143] width 170 height 22
click at [885, 144] on div "userGuiding.previewGuide(151604)" at bounding box center [835, 143] width 170 height 22
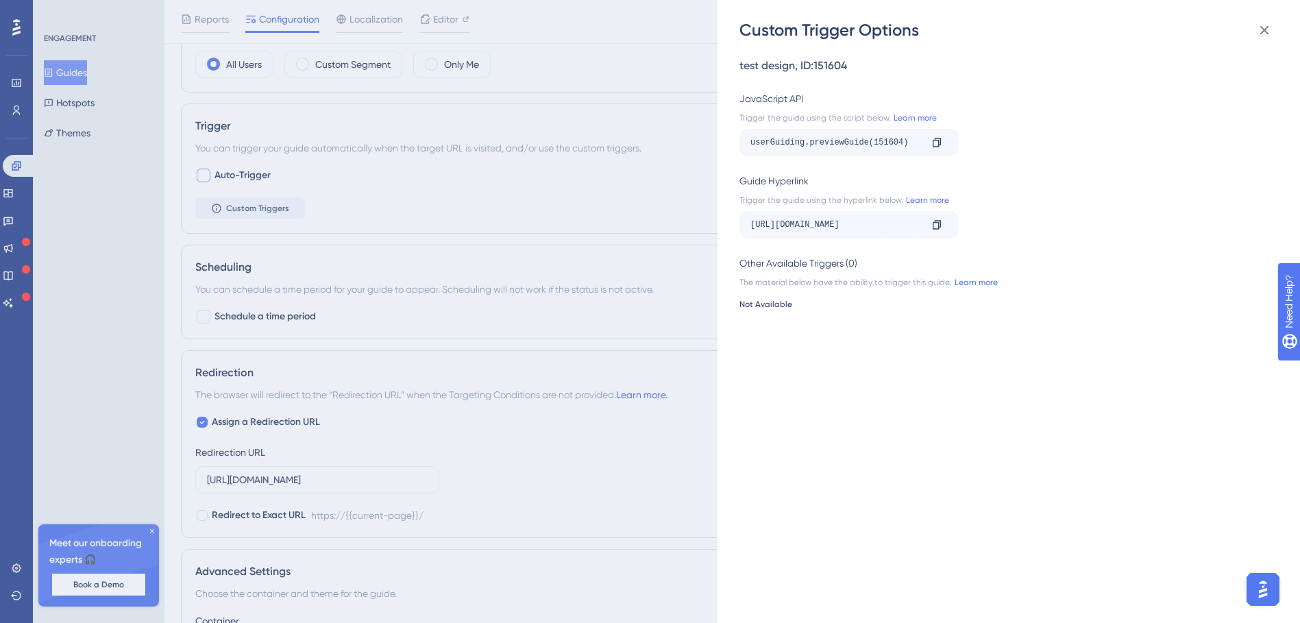
click at [458, 140] on div "Custom Trigger Options test design , ID: 151604 JavaScript API Trigger the guid…" at bounding box center [650, 311] width 1300 height 623
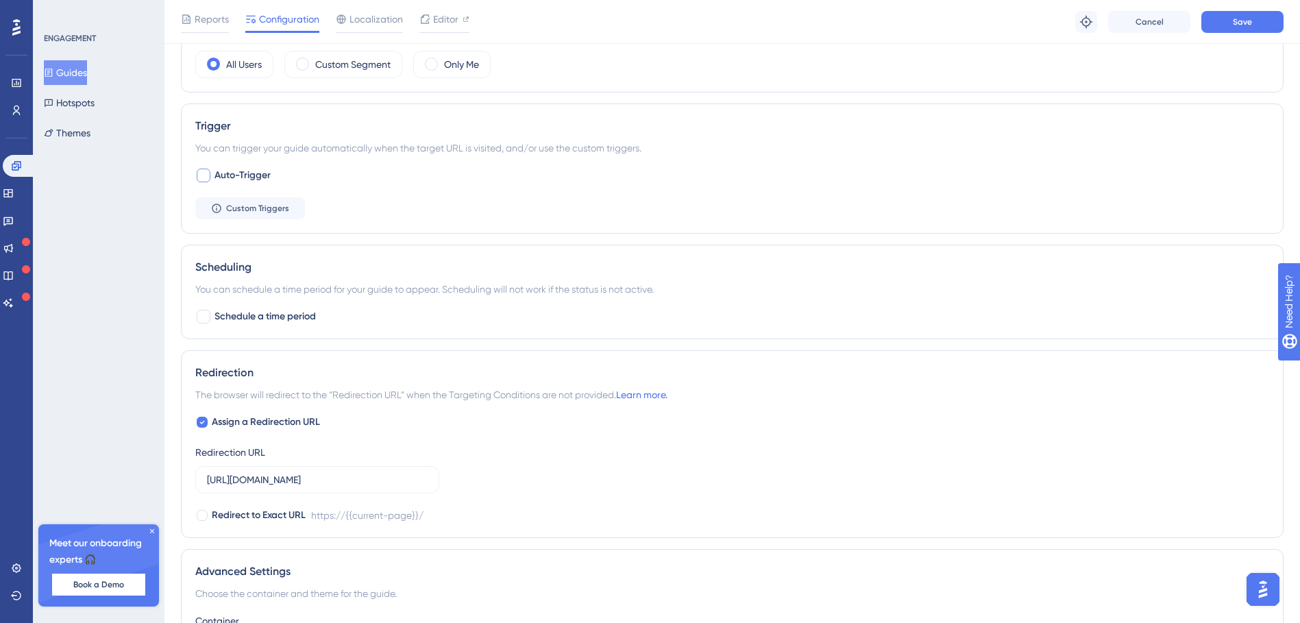
click at [193, 190] on div "Trigger You can trigger your guide automatically when the target URL is visited…" at bounding box center [732, 168] width 1102 height 130
click at [206, 182] on div at bounding box center [204, 176] width 14 height 14
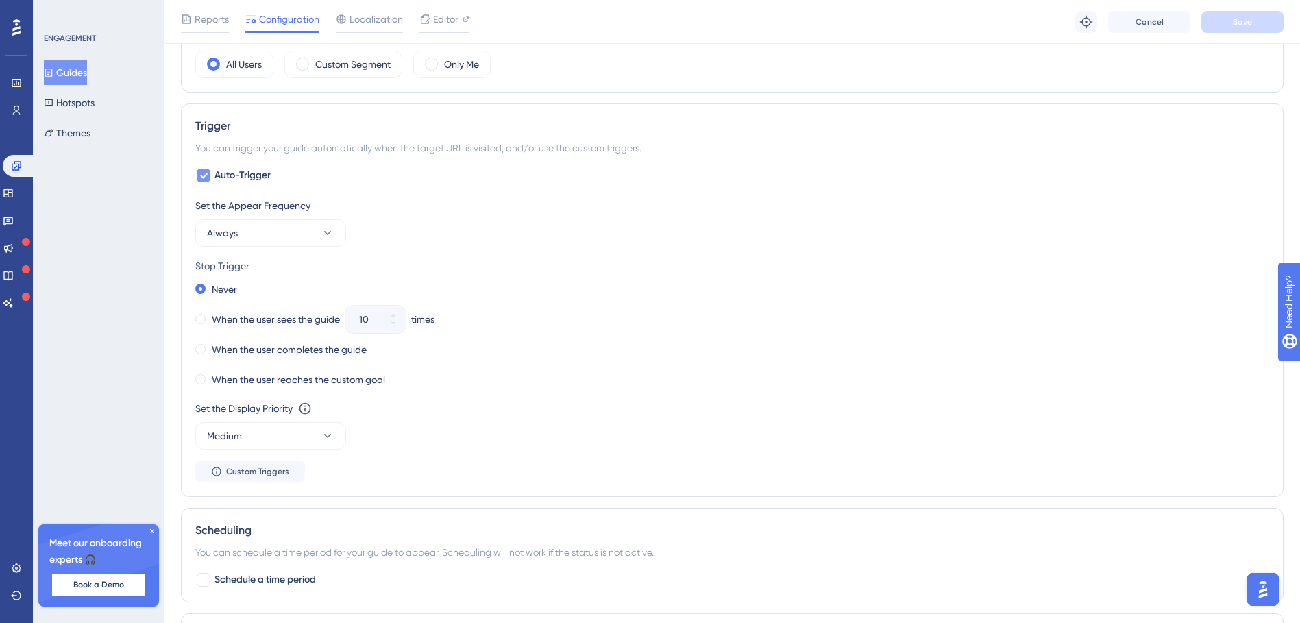
click at [208, 182] on div at bounding box center [204, 176] width 14 height 14
checkbox input "false"
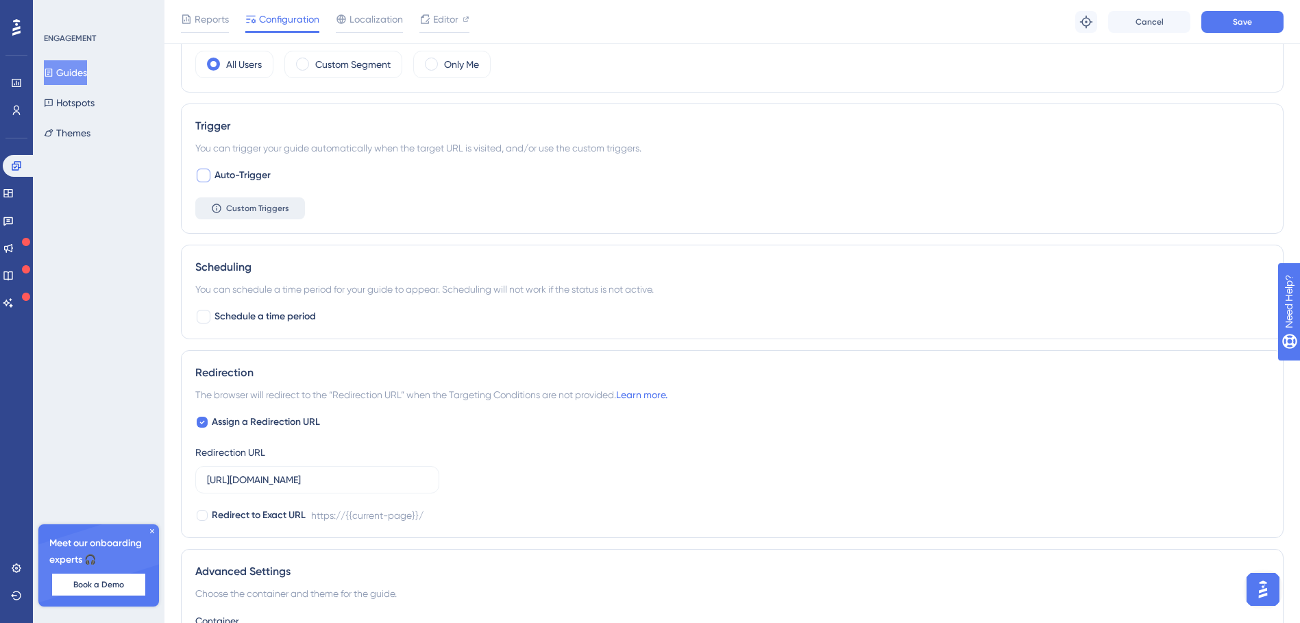
click at [248, 201] on button "Custom Triggers" at bounding box center [250, 208] width 110 height 22
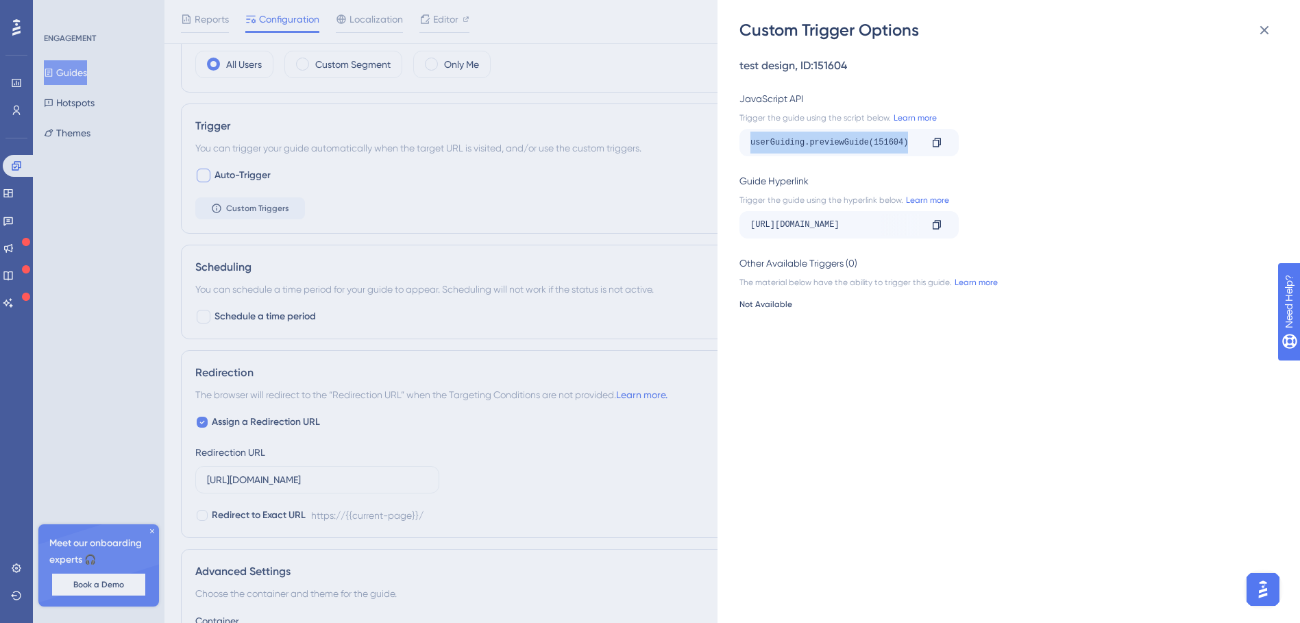
drag, startPoint x: 910, startPoint y: 145, endPoint x: 734, endPoint y: 146, distance: 175.4
click at [734, 146] on div "Custom Trigger Options test design , ID: 151604 JavaScript API Trigger the guid…" at bounding box center [1008, 311] width 582 height 623
click at [383, 182] on div "Custom Trigger Options test design , ID: 151604 JavaScript API Trigger the guid…" at bounding box center [650, 311] width 1300 height 623
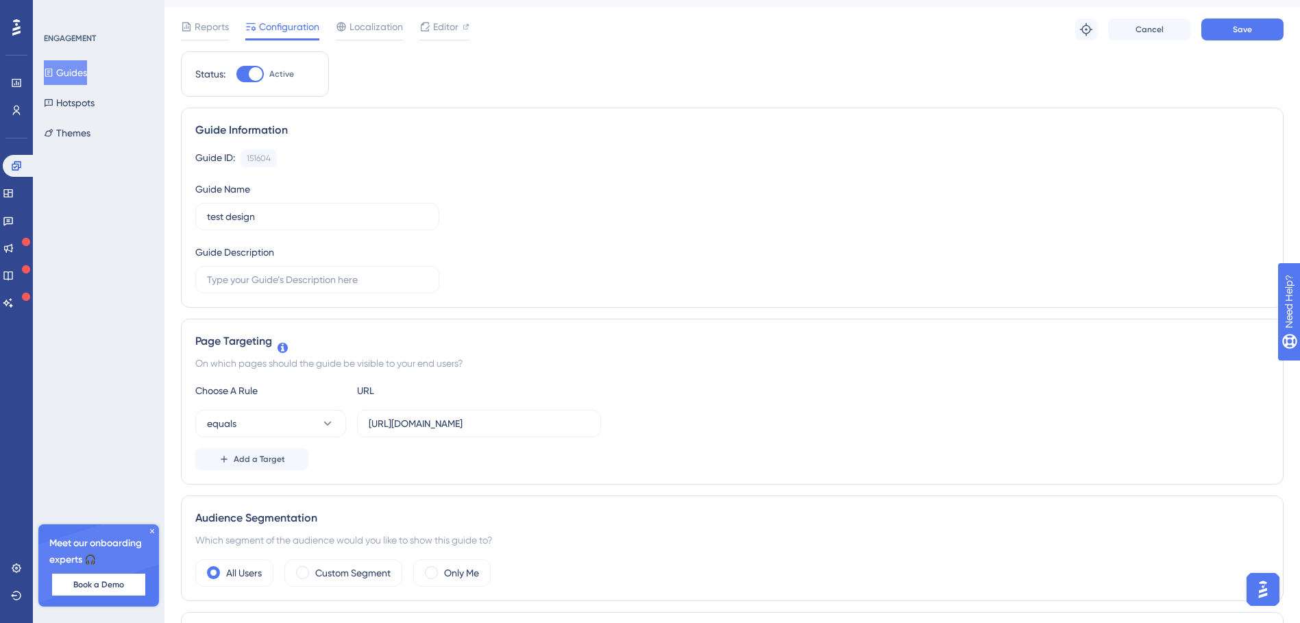
scroll to position [0, 0]
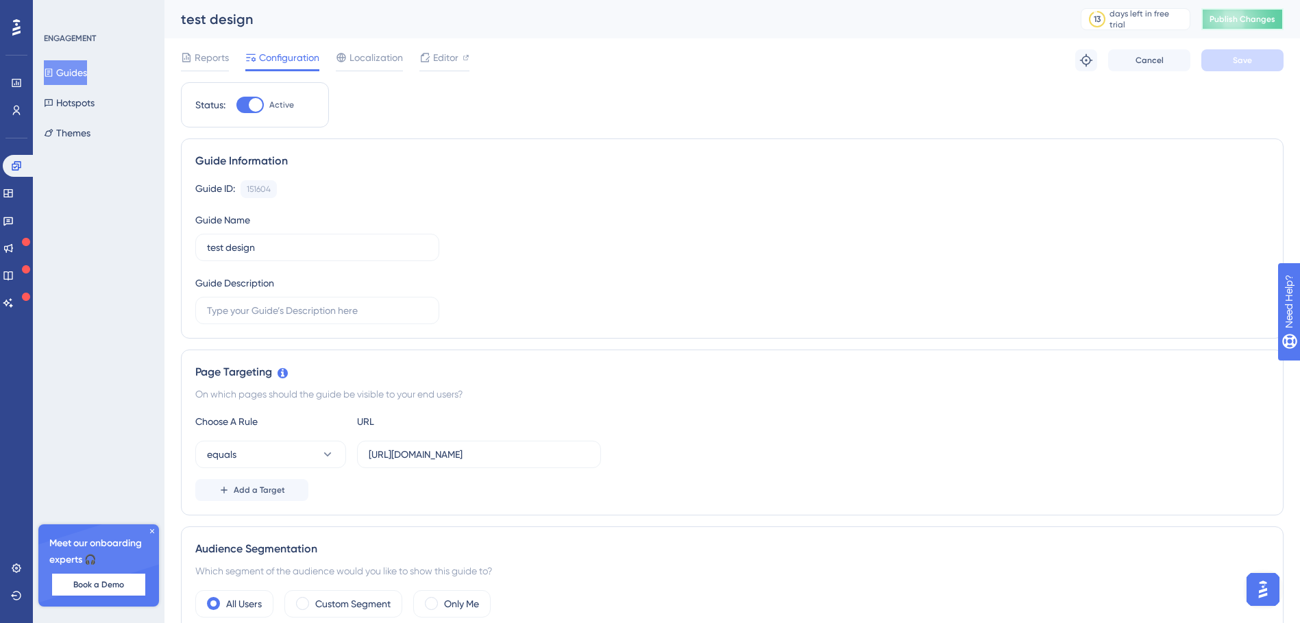
click at [1275, 19] on span "Publish Changes" at bounding box center [1242, 19] width 66 height 11
